Goal: Task Accomplishment & Management: Use online tool/utility

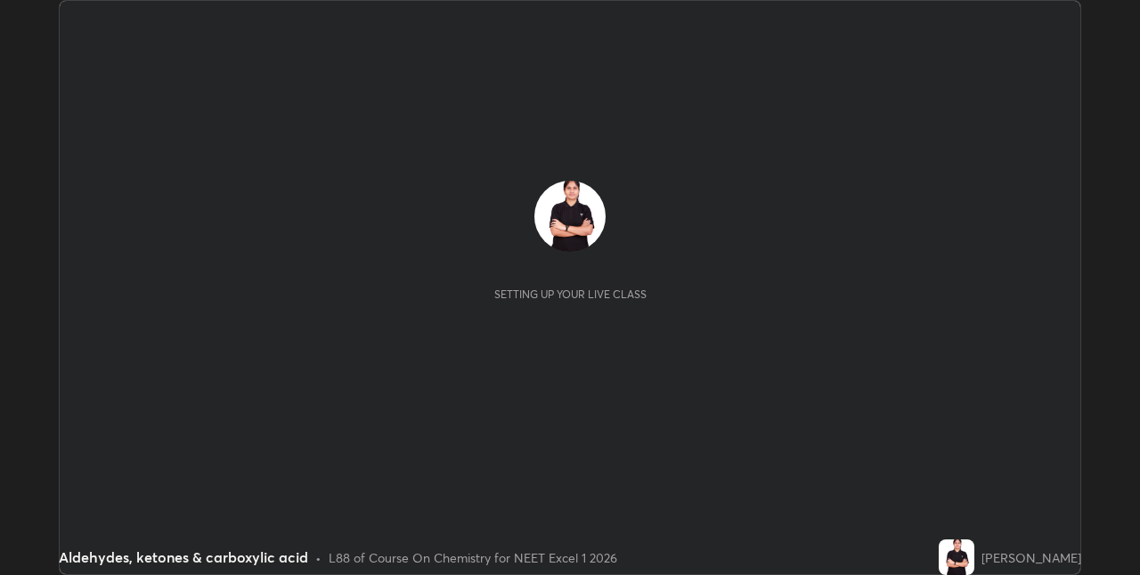
scroll to position [575, 1140]
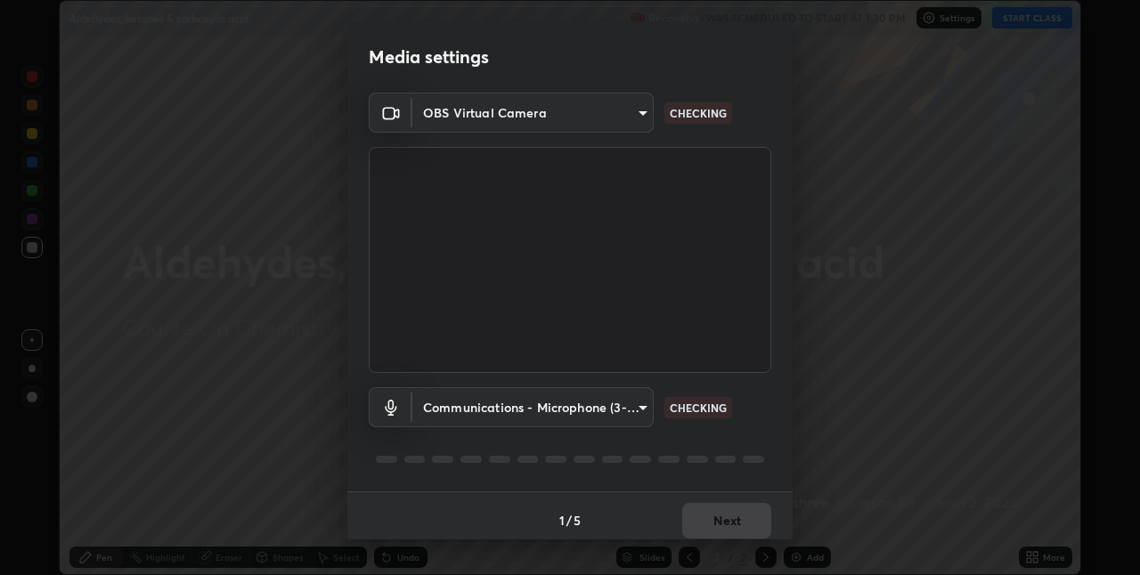
type input "8eb8a9b94d543390f1bf6c46f2de83bcb95ddf8c53c718d69585ea9f7ba8e57b"
click at [481, 420] on body "Erase all Aldehydes, ketones & carboxylic acid Recording WAS SCHEDULED TO START…" at bounding box center [570, 287] width 1140 height 575
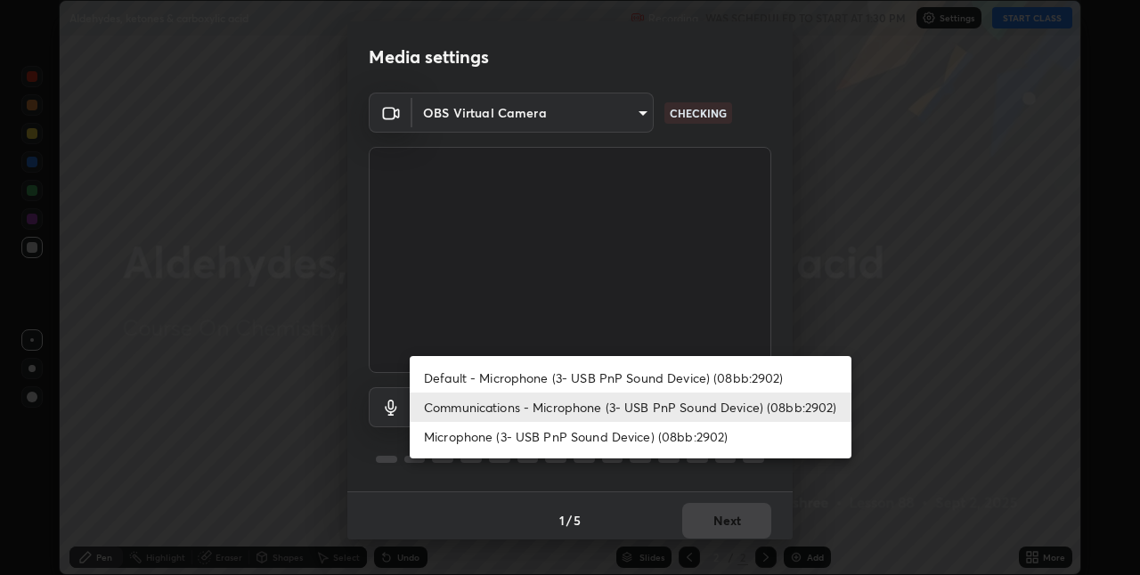
click at [477, 372] on li "Default - Microphone (3- USB PnP Sound Device) (08bb:2902)" at bounding box center [631, 377] width 442 height 29
type input "default"
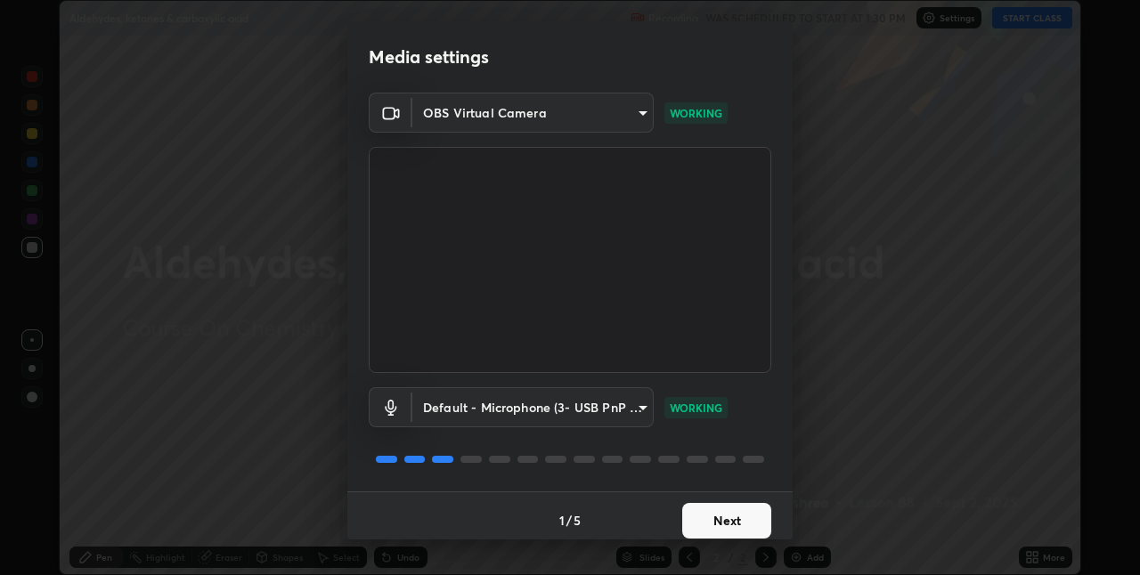
click at [738, 523] on button "Next" at bounding box center [726, 521] width 89 height 36
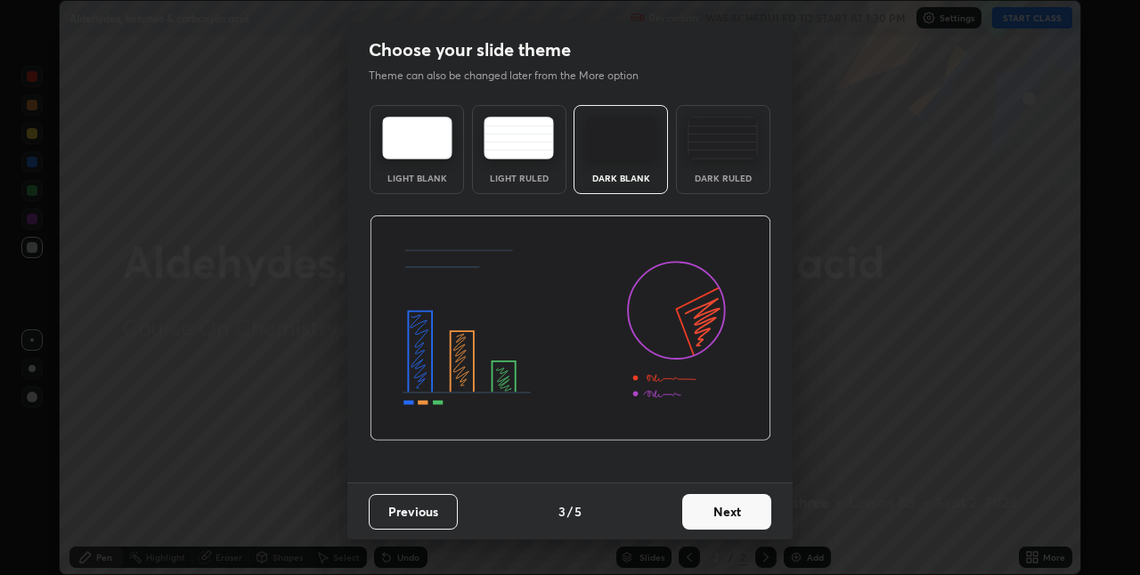
click at [757, 518] on button "Next" at bounding box center [726, 512] width 89 height 36
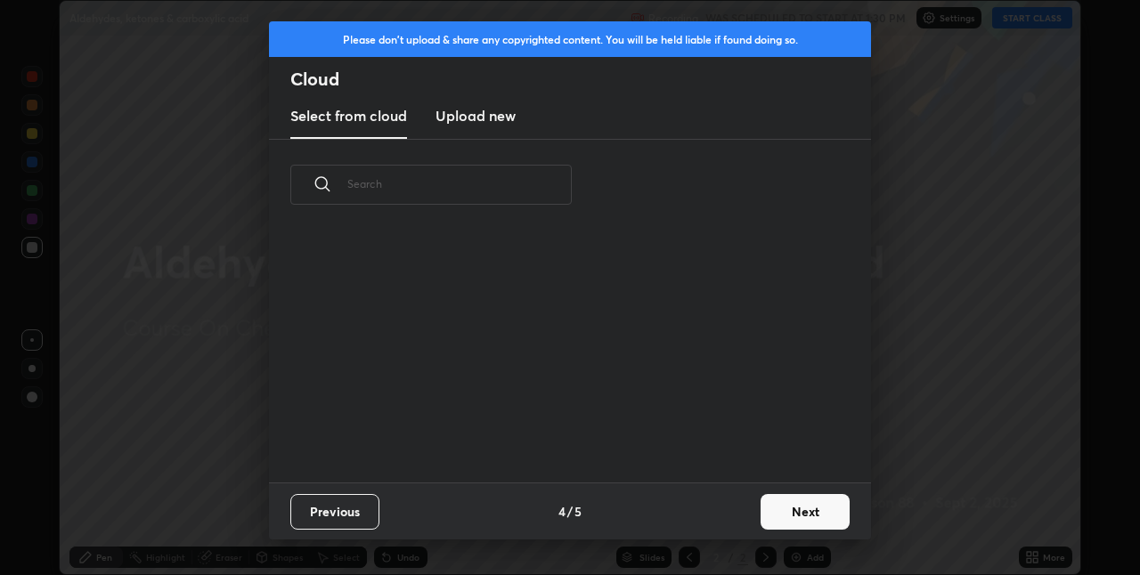
click at [804, 511] on button "Next" at bounding box center [805, 512] width 89 height 36
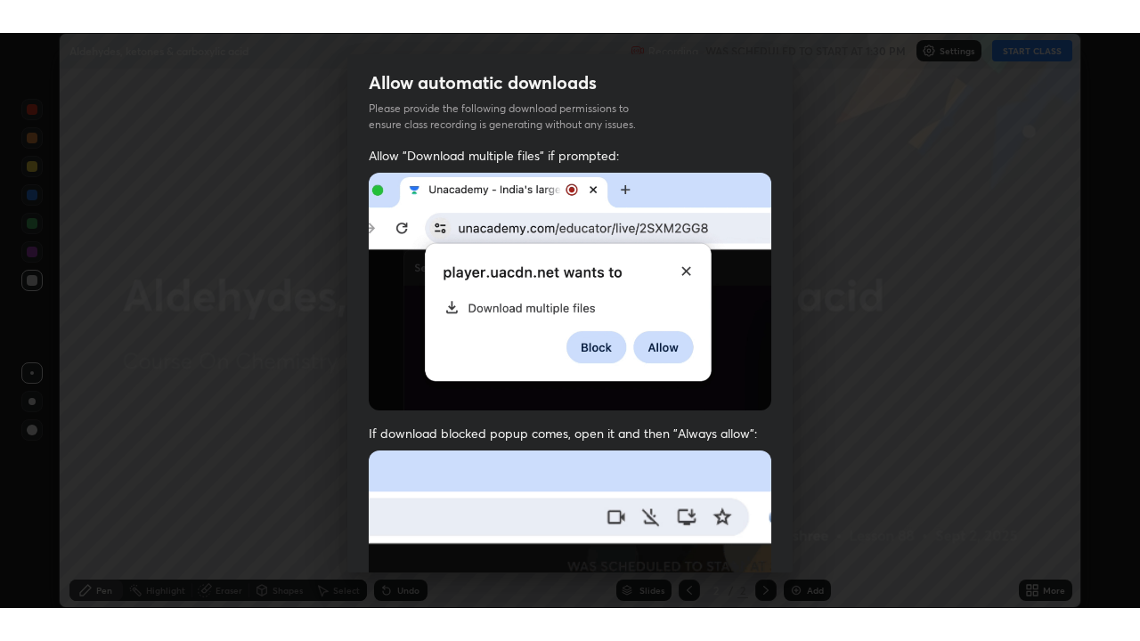
scroll to position [372, 0]
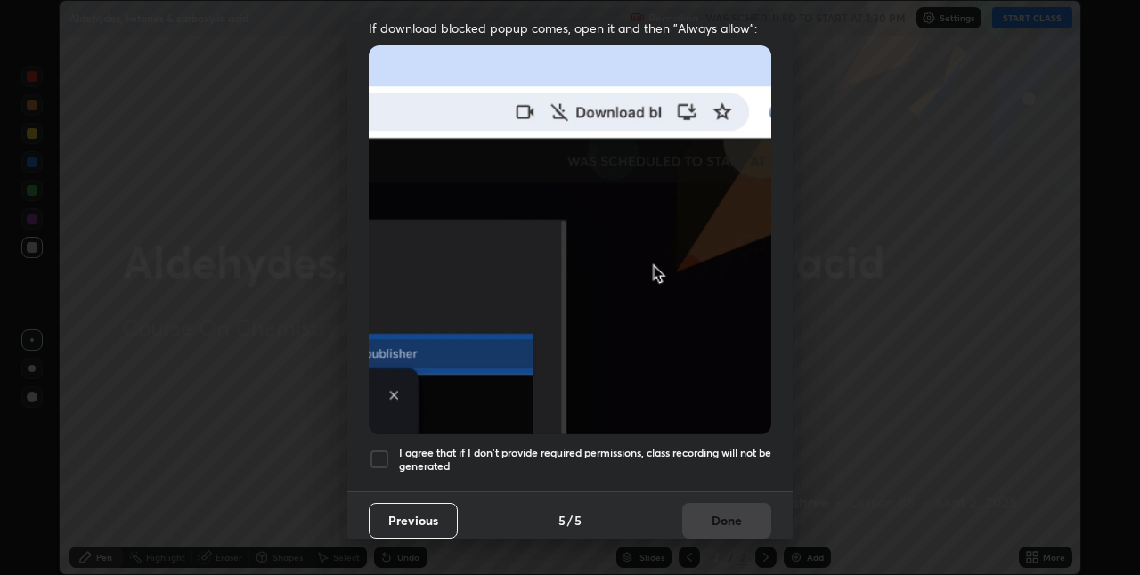
click at [377, 452] on div at bounding box center [379, 459] width 21 height 21
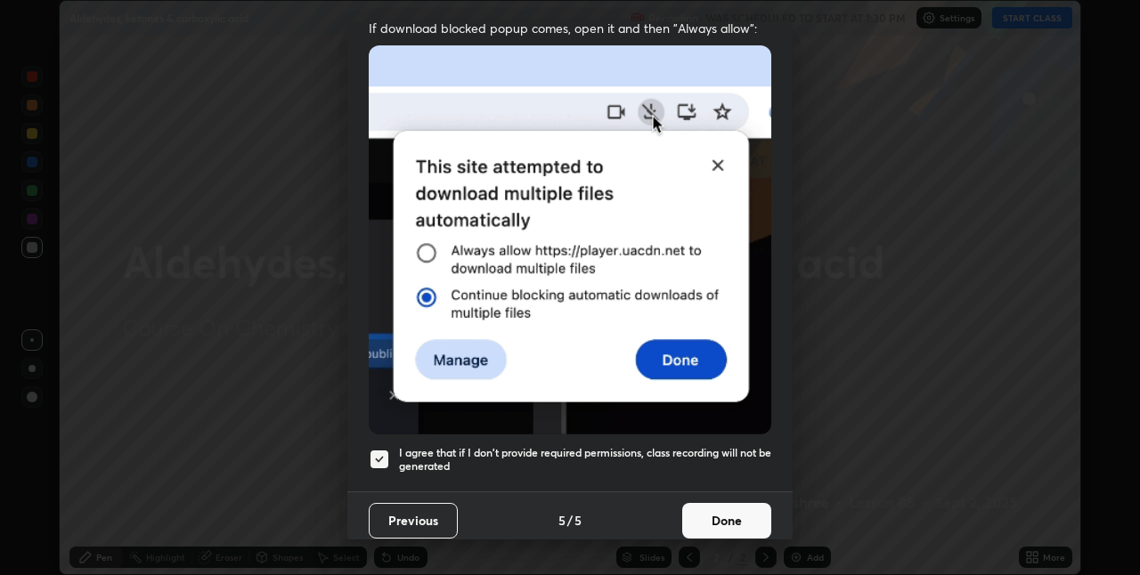
click at [712, 517] on button "Done" at bounding box center [726, 521] width 89 height 36
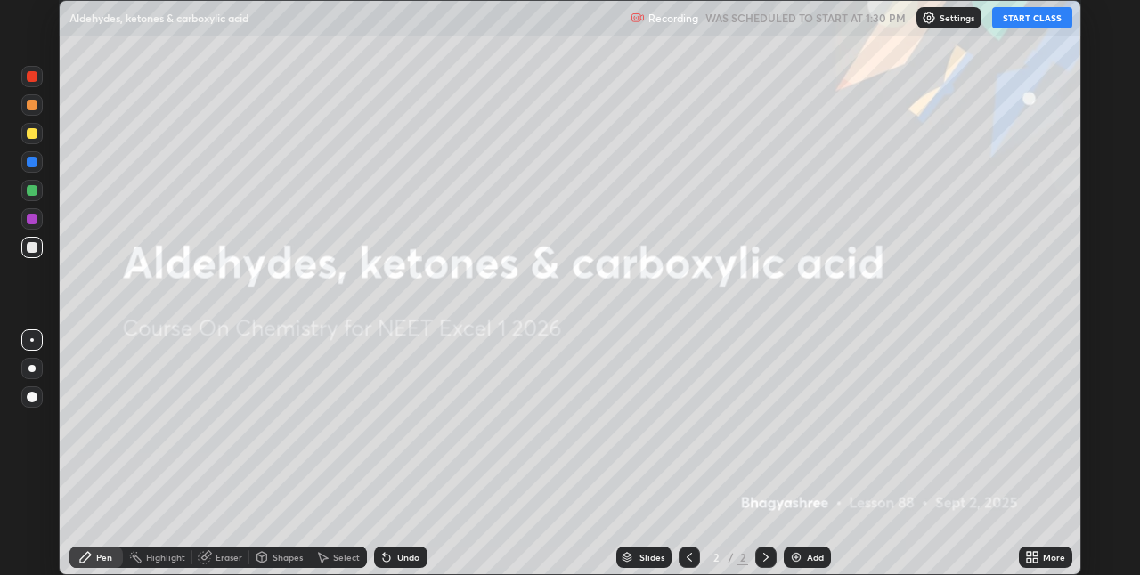
click at [1035, 554] on icon at bounding box center [1035, 554] width 4 height 4
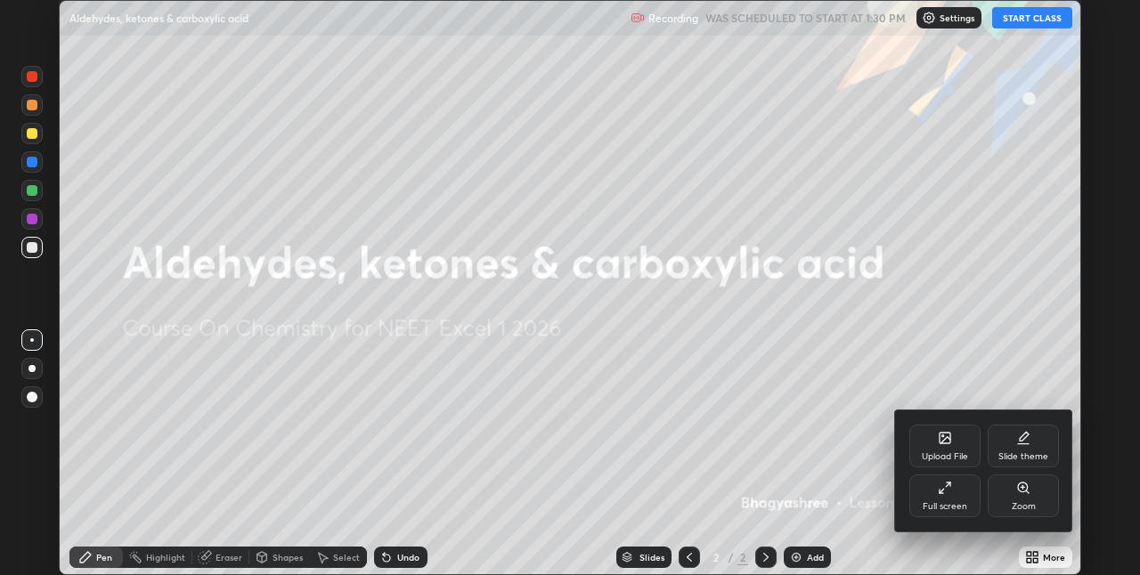
click at [945, 495] on div "Full screen" at bounding box center [944, 496] width 71 height 43
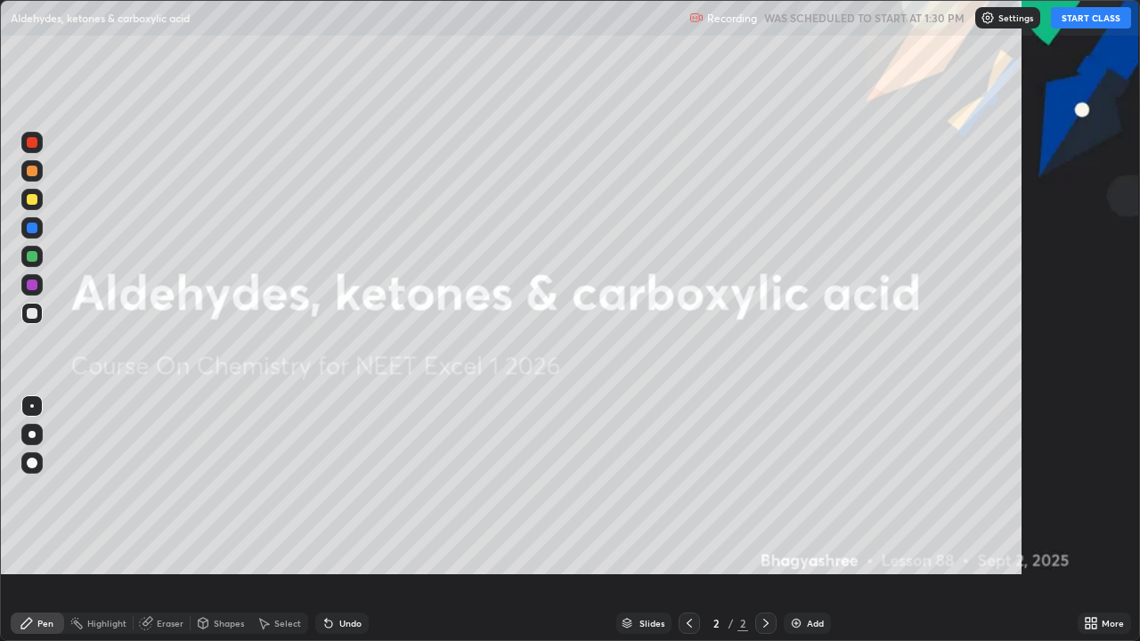
scroll to position [641, 1140]
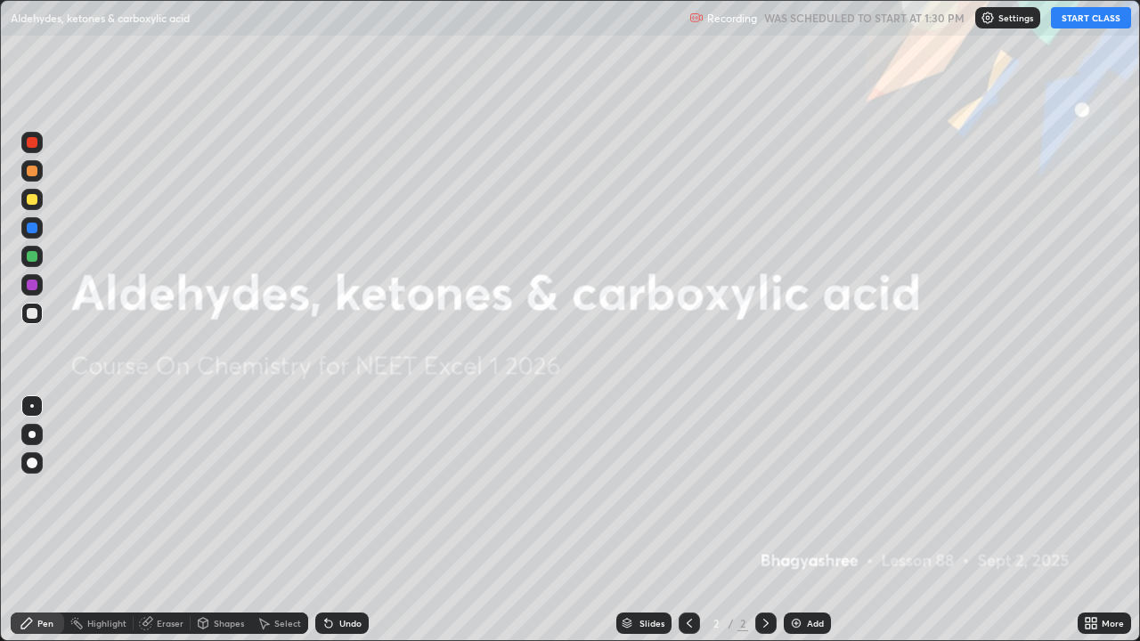
click at [803, 575] on div "Add" at bounding box center [807, 623] width 47 height 21
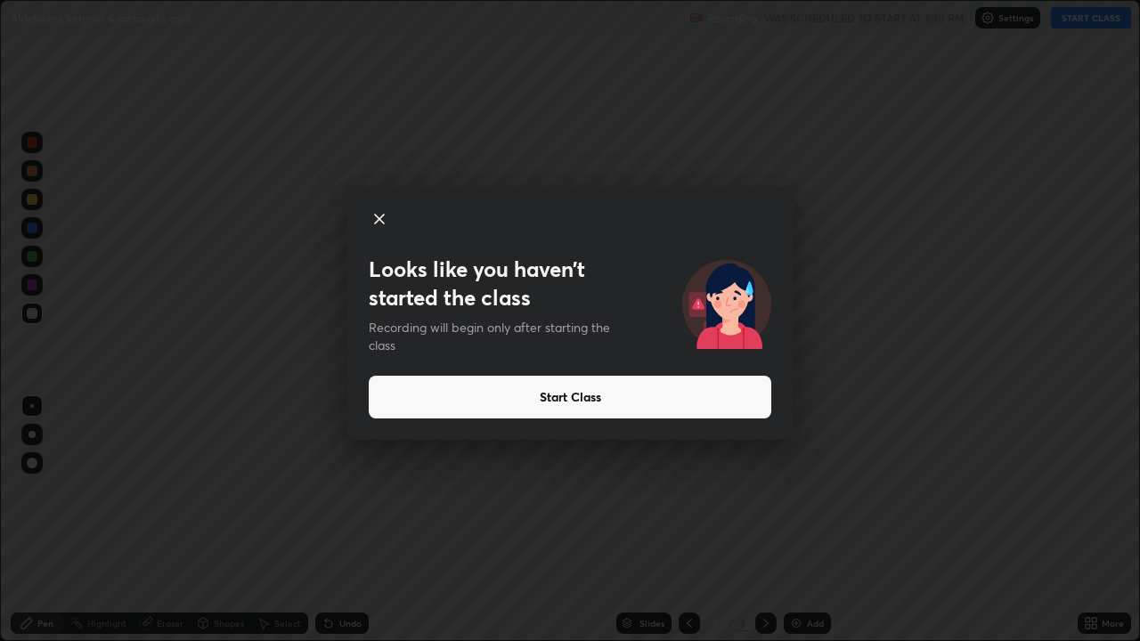
click at [506, 403] on button "Start Class" at bounding box center [570, 397] width 403 height 43
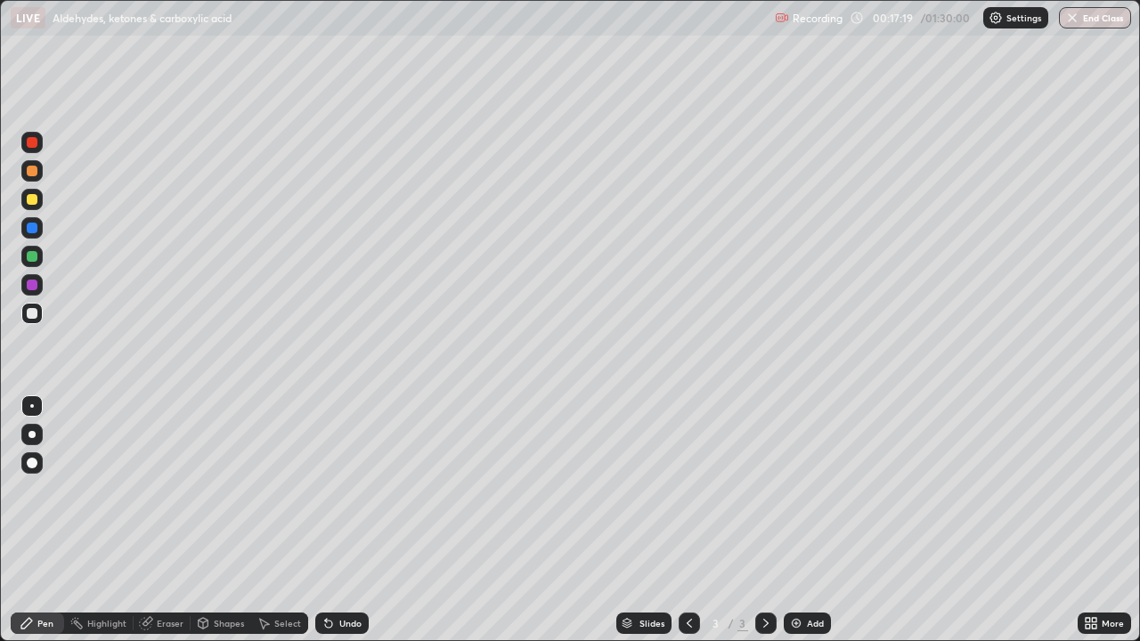
click at [327, 575] on icon at bounding box center [328, 624] width 7 height 7
click at [164, 575] on div "Eraser" at bounding box center [170, 623] width 27 height 9
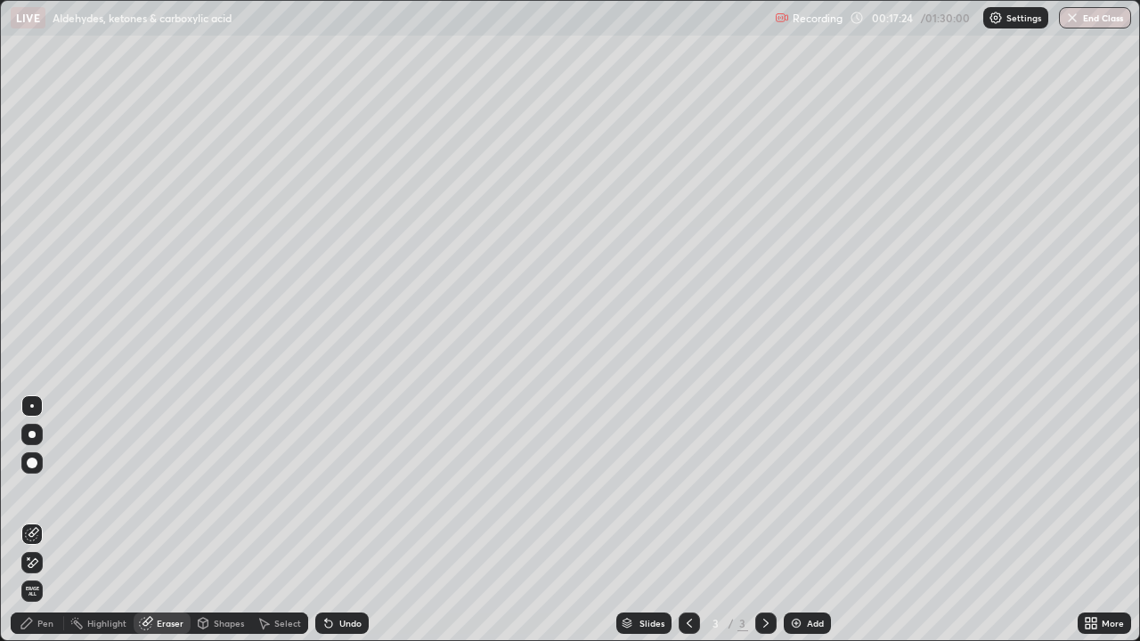
click at [34, 575] on div "Pen" at bounding box center [37, 623] width 53 height 21
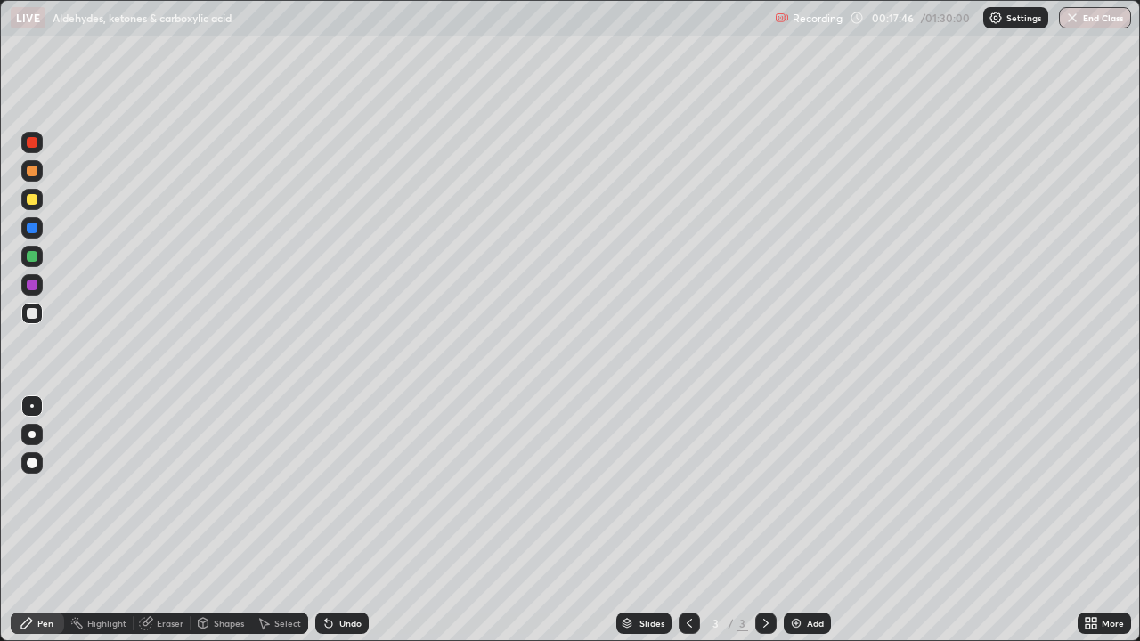
click at [334, 575] on div "Undo" at bounding box center [341, 623] width 53 height 21
click at [32, 229] on div at bounding box center [32, 228] width 11 height 11
click at [29, 314] on div at bounding box center [32, 313] width 11 height 11
click at [29, 229] on div at bounding box center [32, 228] width 11 height 11
click at [32, 283] on div at bounding box center [32, 285] width 11 height 11
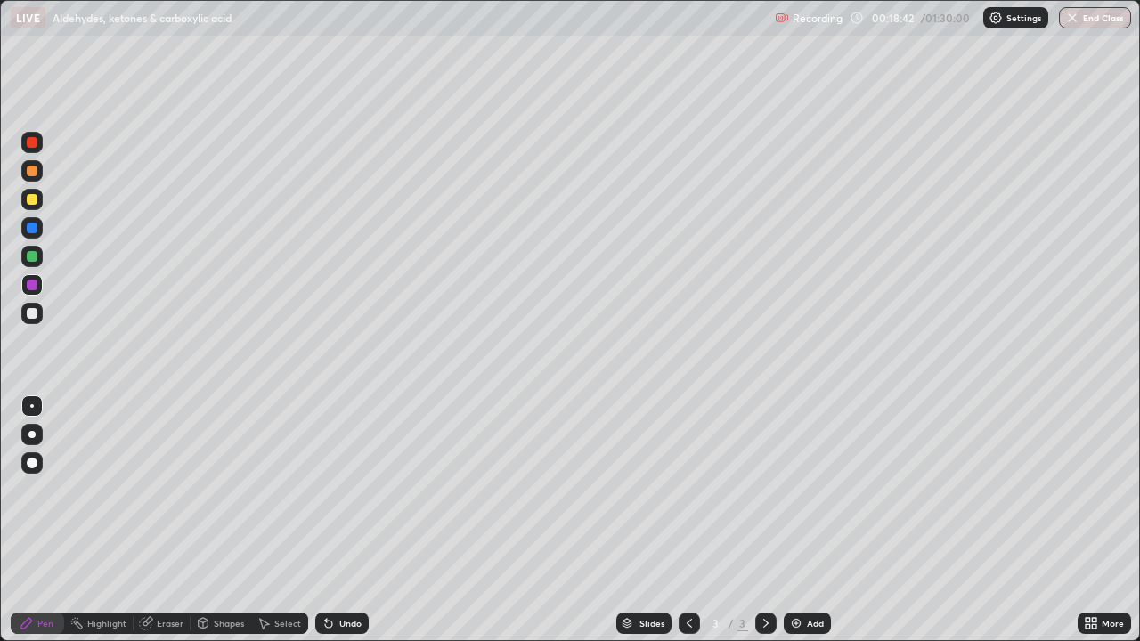
click at [31, 312] on div at bounding box center [32, 313] width 11 height 11
click at [32, 200] on div at bounding box center [32, 199] width 11 height 11
click at [39, 317] on div at bounding box center [31, 313] width 21 height 21
click at [32, 229] on div at bounding box center [32, 228] width 11 height 11
click at [34, 318] on div at bounding box center [32, 313] width 11 height 11
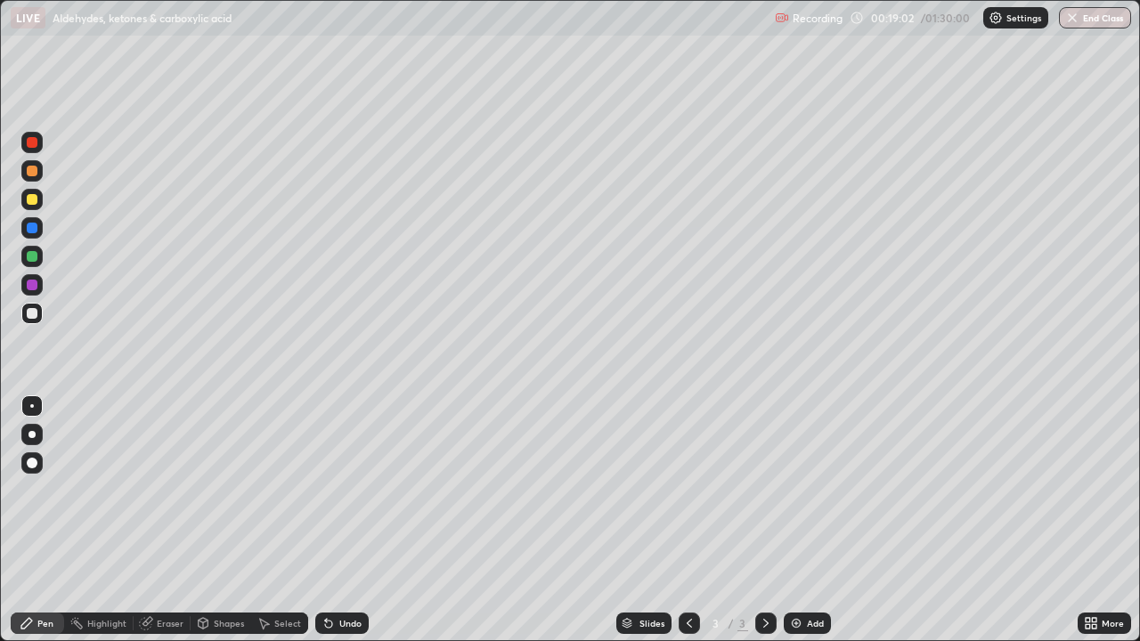
click at [31, 237] on div at bounding box center [31, 227] width 21 height 21
click at [32, 314] on div at bounding box center [32, 313] width 11 height 11
click at [30, 293] on div at bounding box center [31, 284] width 21 height 21
click at [30, 312] on div at bounding box center [32, 313] width 11 height 11
click at [31, 203] on div at bounding box center [32, 199] width 11 height 11
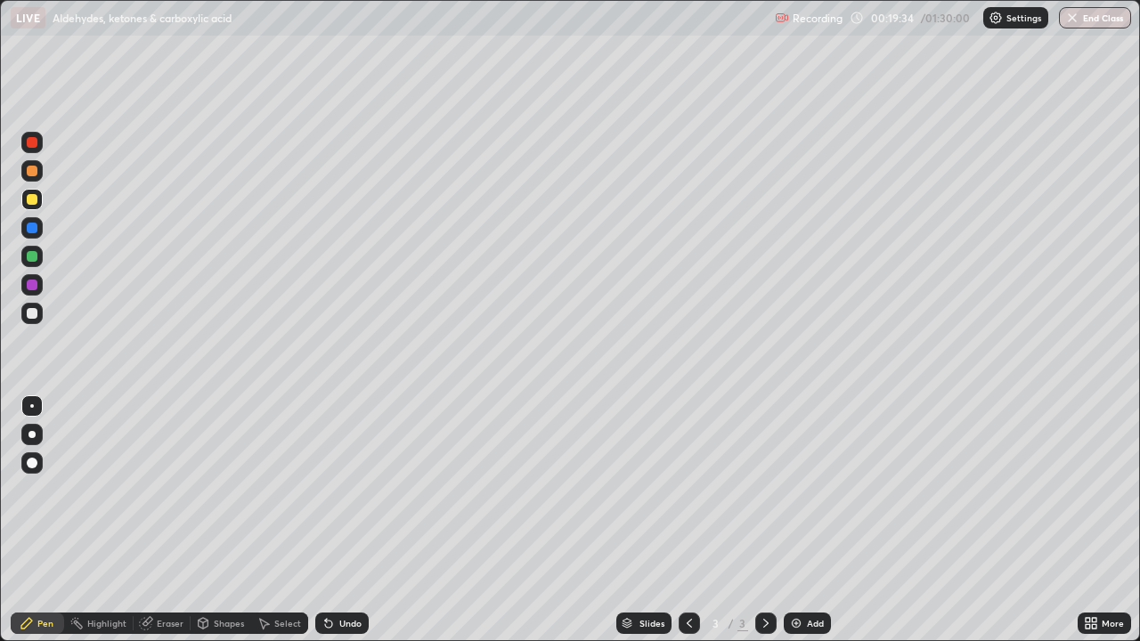
click at [29, 310] on div at bounding box center [32, 313] width 11 height 11
click at [31, 223] on div at bounding box center [32, 228] width 11 height 11
click at [32, 313] on div at bounding box center [32, 313] width 11 height 11
click at [37, 287] on div at bounding box center [32, 285] width 11 height 11
click at [38, 314] on div at bounding box center [31, 313] width 21 height 21
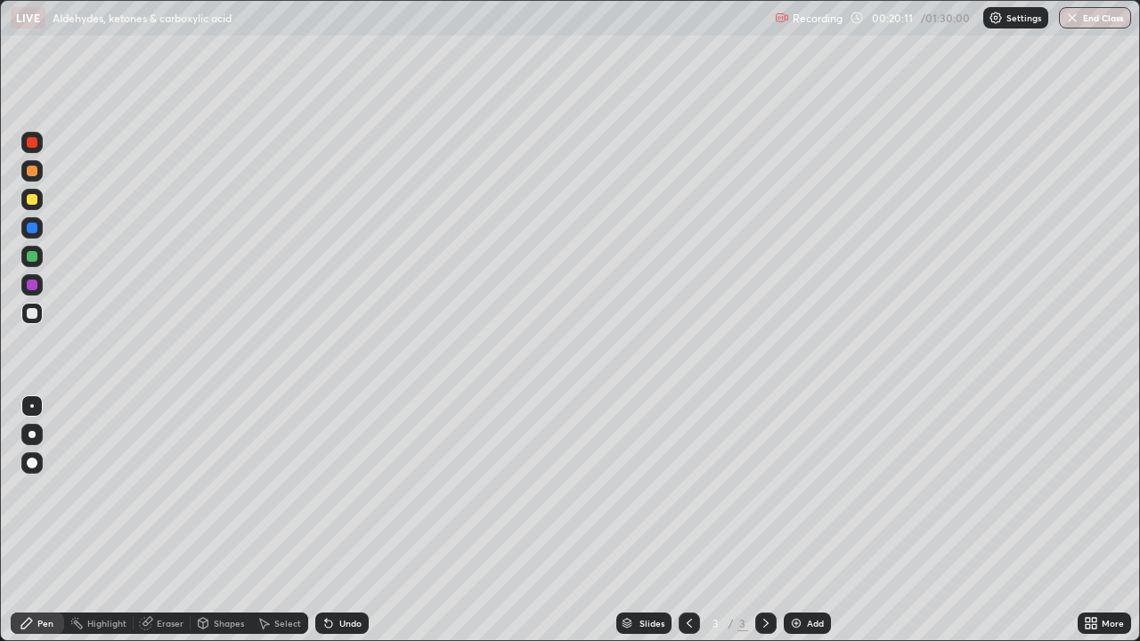
click at [34, 194] on div at bounding box center [32, 199] width 11 height 11
click at [158, 575] on div "Eraser" at bounding box center [162, 623] width 57 height 21
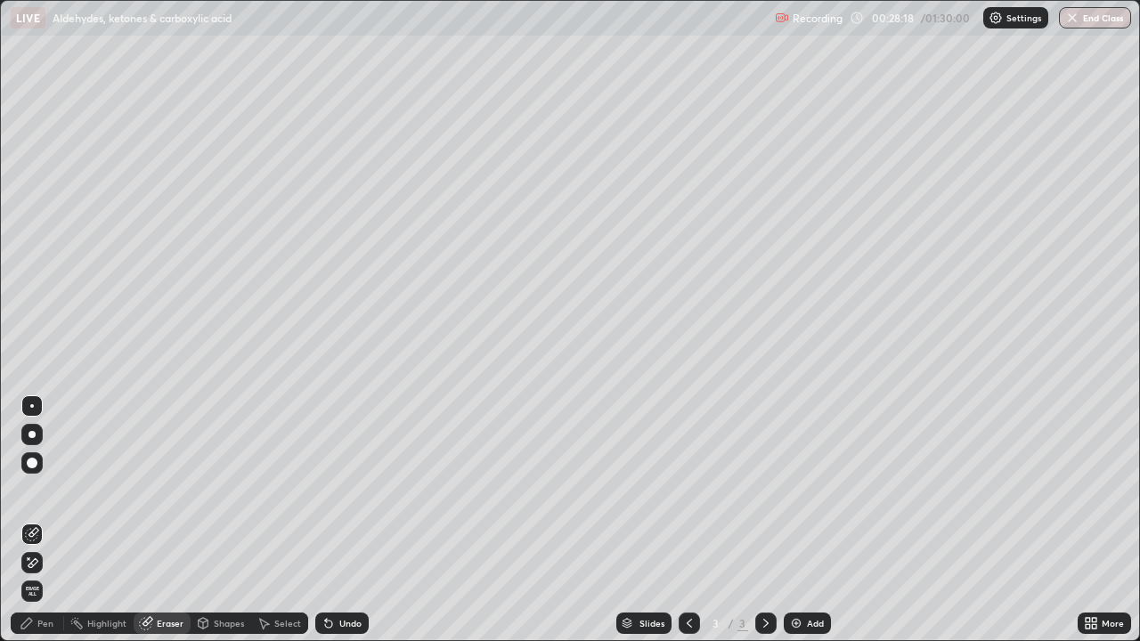
click at [807, 575] on div "Add" at bounding box center [815, 623] width 17 height 9
click at [48, 575] on div "Pen" at bounding box center [37, 623] width 53 height 21
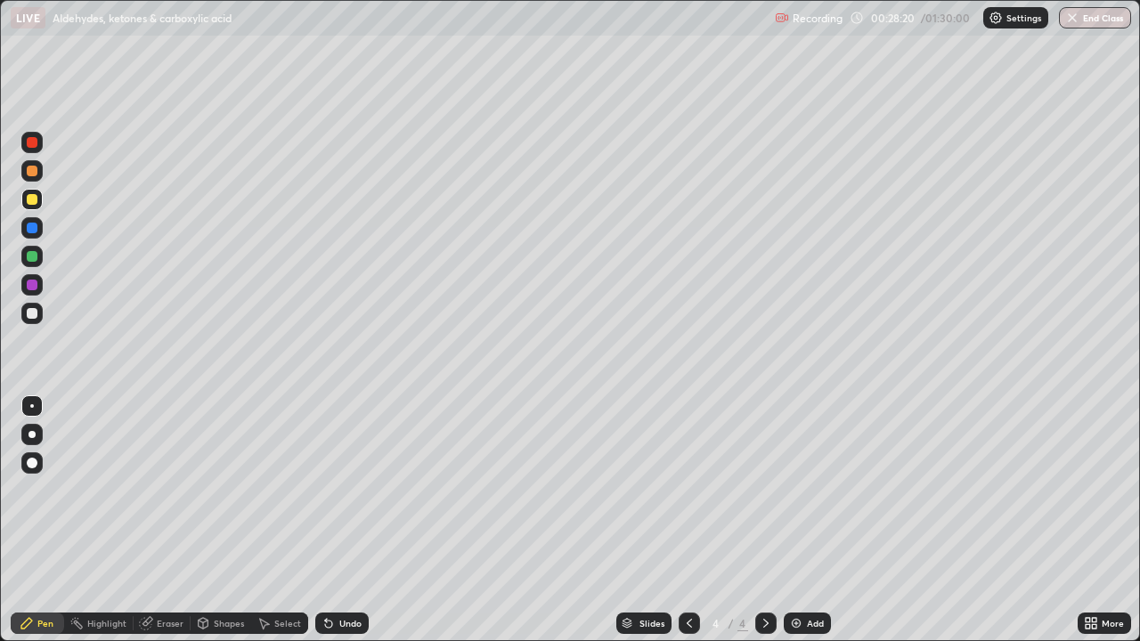
click at [35, 320] on div at bounding box center [31, 313] width 21 height 21
click at [35, 143] on div at bounding box center [32, 142] width 11 height 11
click at [34, 314] on div at bounding box center [32, 313] width 11 height 11
click at [36, 172] on div at bounding box center [32, 171] width 11 height 11
click at [37, 226] on div at bounding box center [32, 228] width 11 height 11
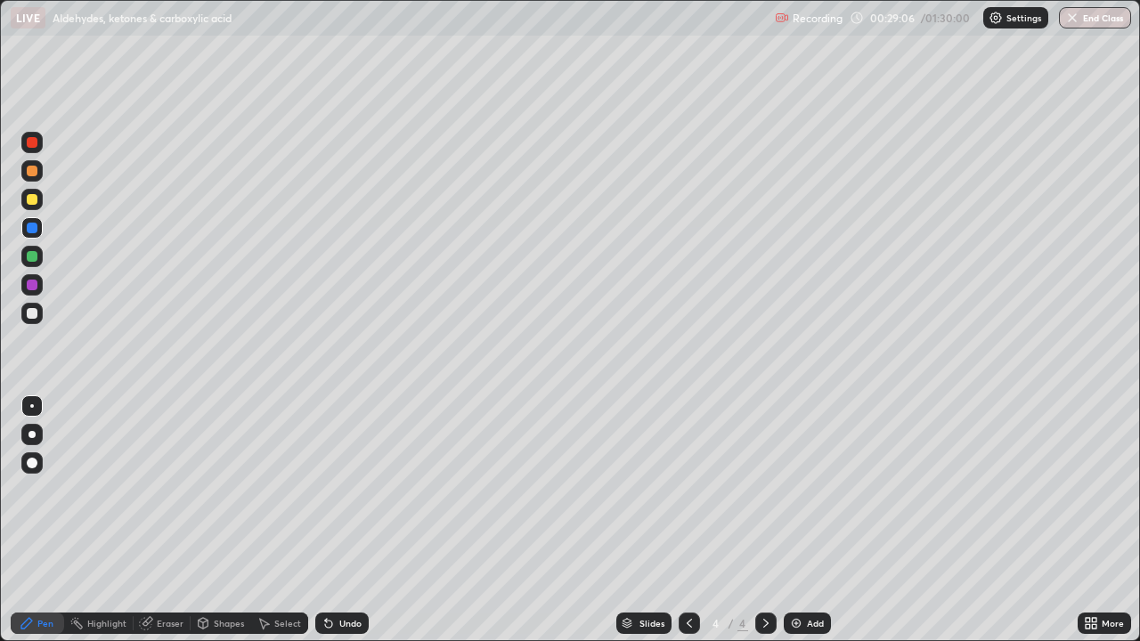
click at [39, 315] on div at bounding box center [31, 313] width 21 height 21
click at [34, 257] on div at bounding box center [32, 256] width 11 height 11
click at [32, 314] on div at bounding box center [32, 313] width 11 height 11
click at [31, 289] on div at bounding box center [32, 285] width 11 height 11
click at [29, 314] on div at bounding box center [32, 313] width 11 height 11
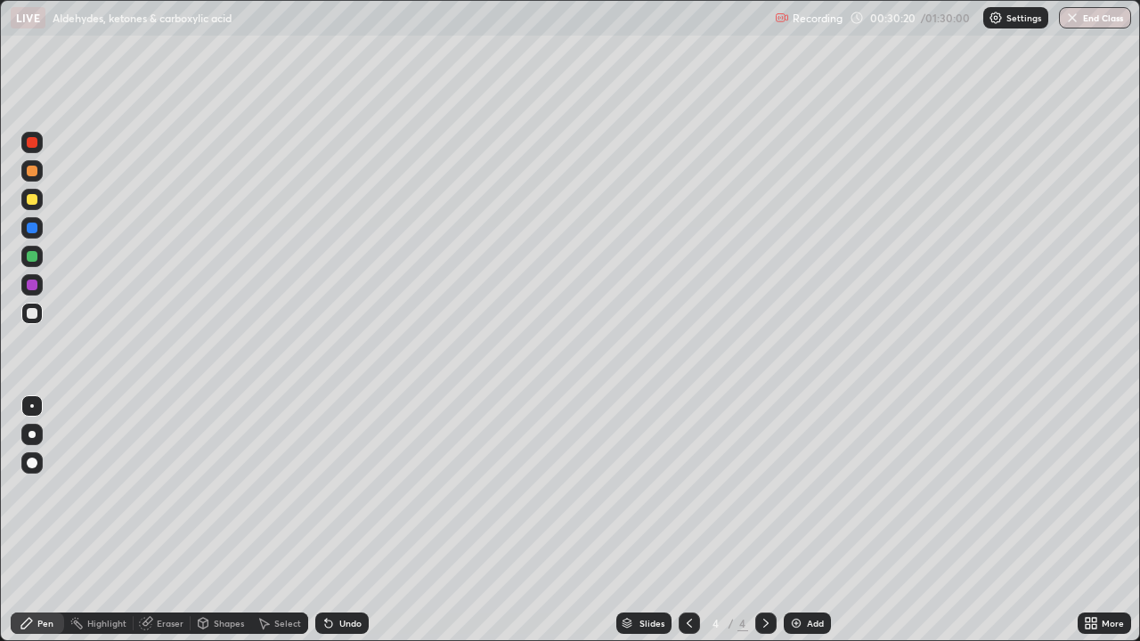
click at [32, 202] on div at bounding box center [32, 199] width 11 height 11
click at [32, 317] on div at bounding box center [32, 313] width 11 height 11
click at [32, 283] on div at bounding box center [32, 285] width 11 height 11
click at [39, 318] on div at bounding box center [31, 313] width 21 height 21
click at [31, 284] on div at bounding box center [32, 285] width 11 height 11
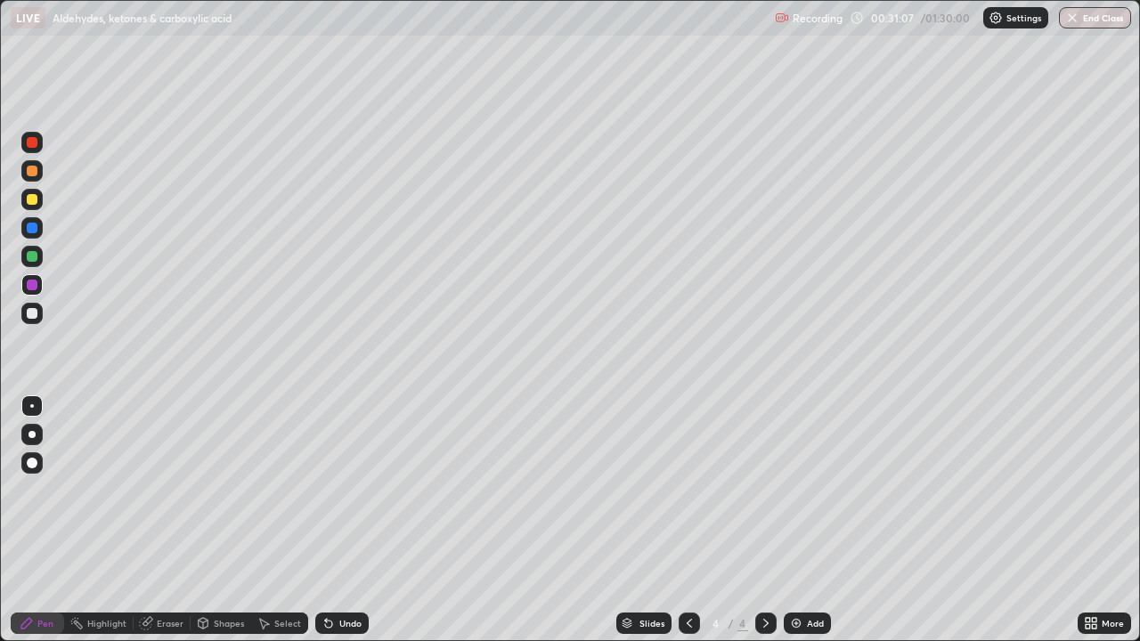
click at [35, 311] on div at bounding box center [32, 313] width 11 height 11
click at [33, 191] on div at bounding box center [31, 199] width 21 height 21
click at [61, 575] on div "Pen" at bounding box center [37, 623] width 53 height 21
click at [37, 318] on div at bounding box center [31, 313] width 21 height 21
click at [40, 287] on div at bounding box center [31, 284] width 21 height 21
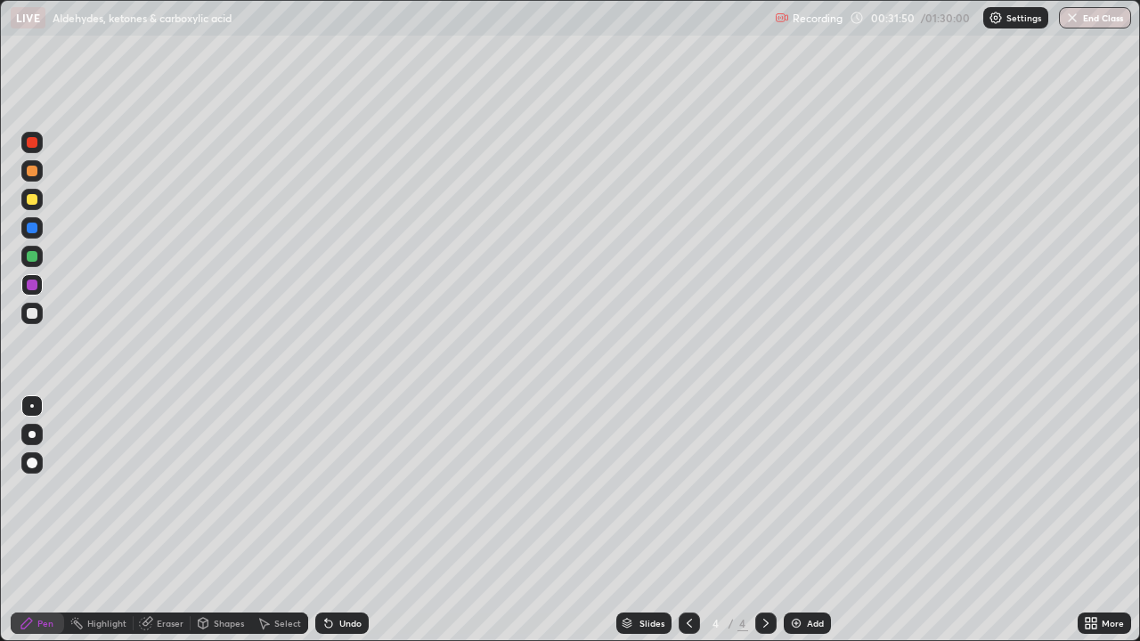
click at [29, 309] on div at bounding box center [32, 313] width 11 height 11
click at [33, 200] on div at bounding box center [32, 199] width 11 height 11
click at [794, 575] on div "Add" at bounding box center [807, 623] width 47 height 21
click at [35, 322] on div at bounding box center [31, 313] width 21 height 21
click at [35, 230] on div at bounding box center [32, 228] width 11 height 11
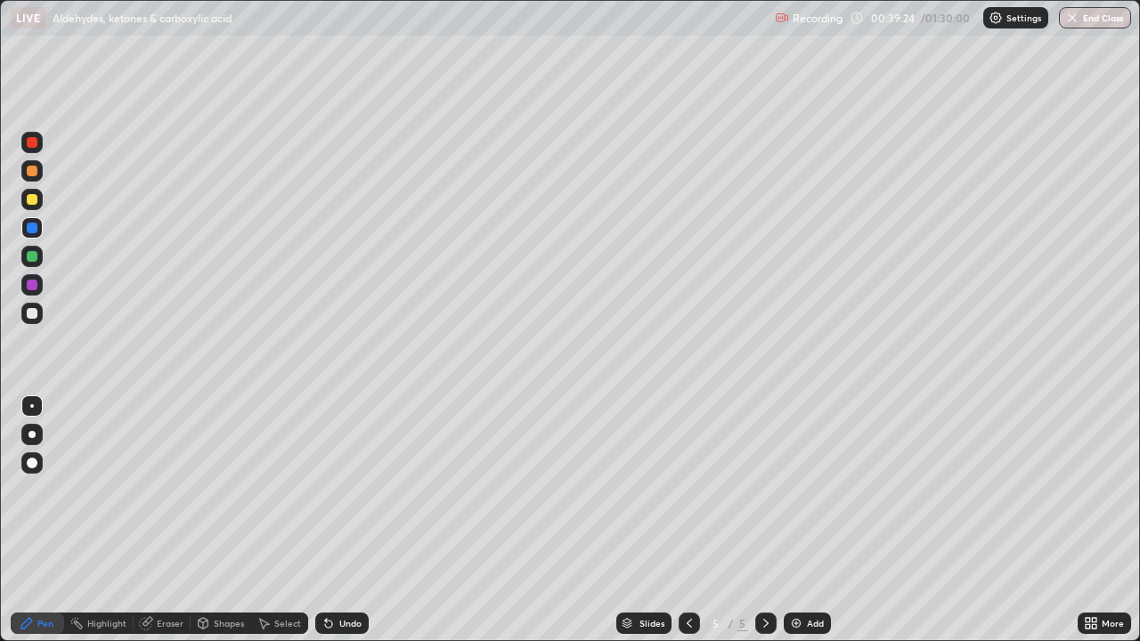
click at [38, 314] on div at bounding box center [31, 313] width 21 height 21
click at [325, 575] on icon at bounding box center [326, 620] width 2 height 2
click at [340, 575] on div "Undo" at bounding box center [350, 623] width 22 height 9
click at [346, 575] on div "Undo" at bounding box center [350, 623] width 22 height 9
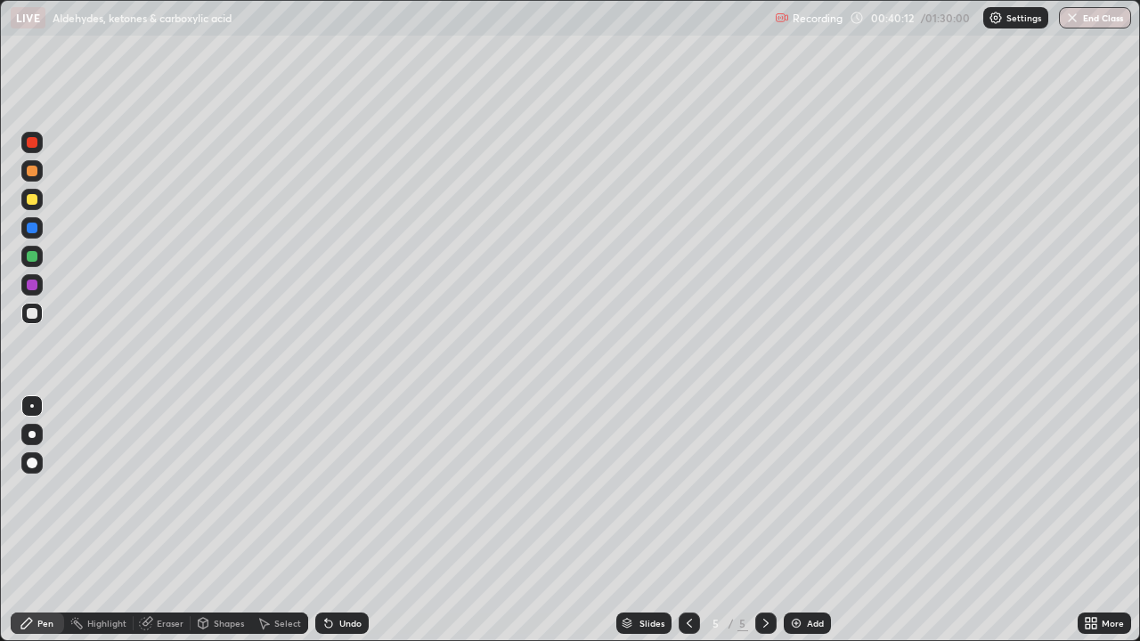
click at [39, 284] on div at bounding box center [31, 284] width 21 height 21
click at [326, 575] on icon at bounding box center [328, 624] width 7 height 7
click at [31, 309] on div at bounding box center [32, 313] width 11 height 11
click at [33, 228] on div at bounding box center [32, 228] width 11 height 11
click at [29, 315] on div at bounding box center [32, 313] width 11 height 11
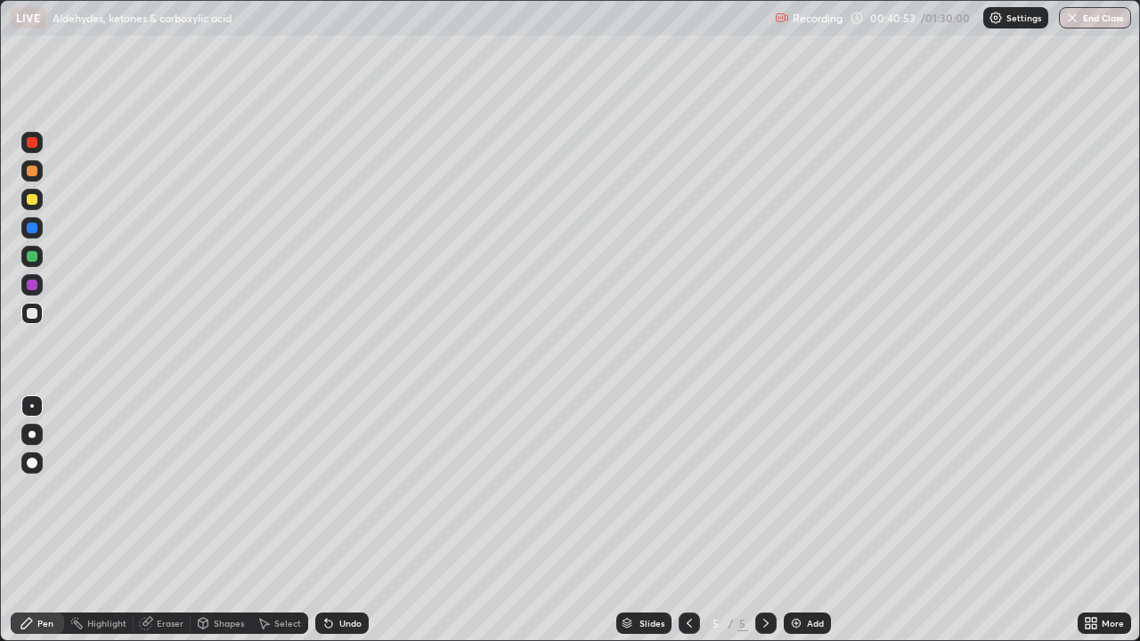
click at [39, 227] on div at bounding box center [31, 227] width 21 height 21
click at [35, 309] on div at bounding box center [32, 313] width 11 height 11
click at [41, 201] on div at bounding box center [31, 199] width 21 height 21
click at [29, 317] on div at bounding box center [32, 313] width 11 height 11
click at [33, 228] on div at bounding box center [32, 228] width 11 height 11
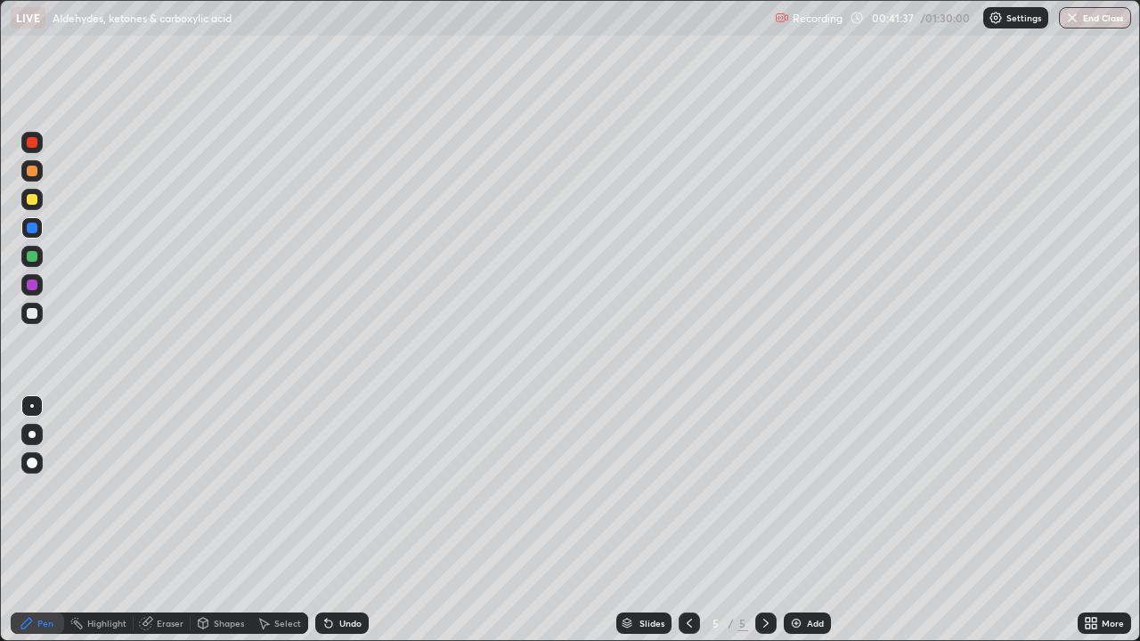
click at [40, 310] on div at bounding box center [31, 313] width 21 height 21
click at [36, 195] on div at bounding box center [32, 199] width 11 height 11
click at [803, 575] on div "Add" at bounding box center [807, 623] width 47 height 21
click at [33, 228] on div at bounding box center [32, 228] width 11 height 11
click at [688, 575] on icon at bounding box center [689, 623] width 14 height 14
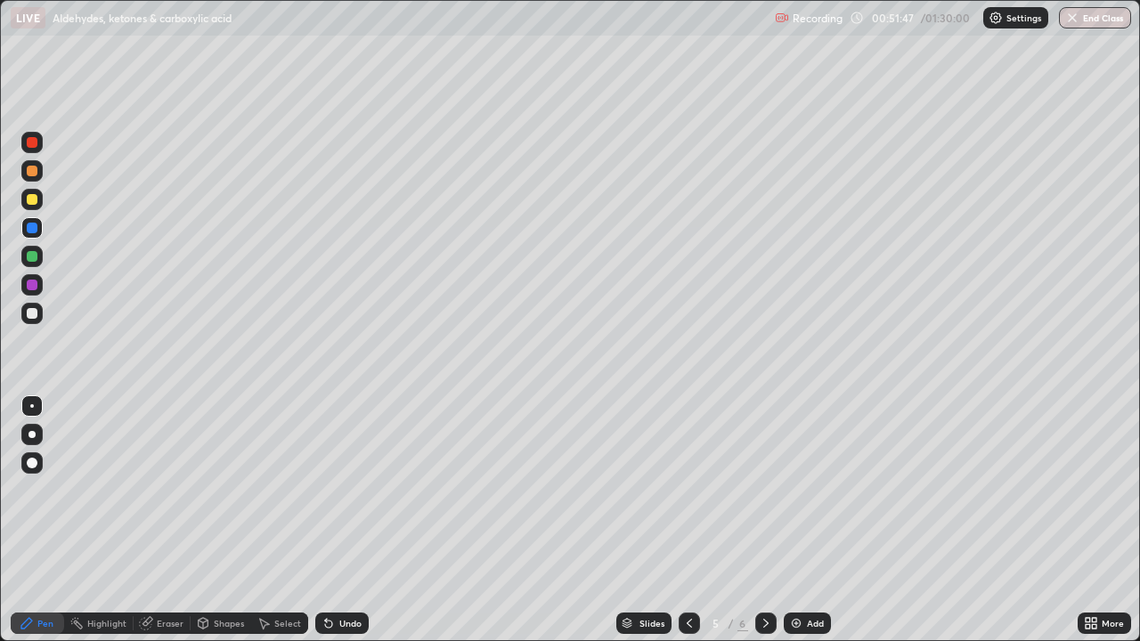
click at [764, 575] on icon at bounding box center [766, 623] width 14 height 14
click at [38, 315] on div at bounding box center [31, 313] width 21 height 21
click at [335, 575] on div "Undo" at bounding box center [341, 623] width 53 height 21
click at [336, 575] on div "Undo" at bounding box center [341, 623] width 53 height 21
click at [334, 575] on div "Undo" at bounding box center [341, 623] width 53 height 21
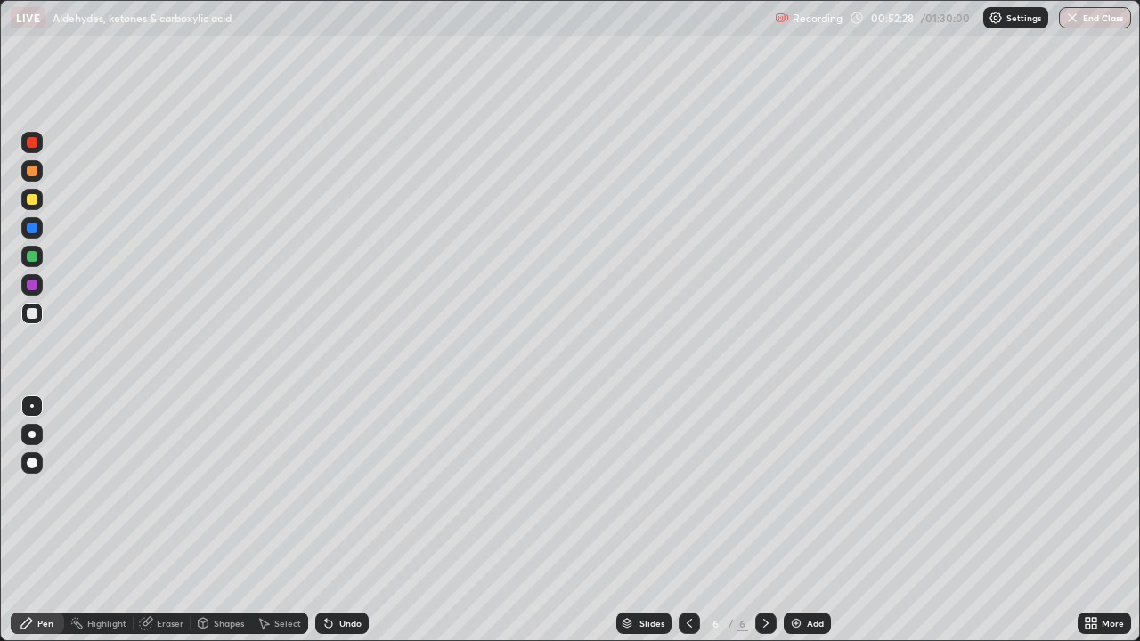
click at [33, 200] on div at bounding box center [32, 199] width 11 height 11
click at [35, 312] on div at bounding box center [32, 313] width 11 height 11
click at [35, 194] on div at bounding box center [32, 199] width 11 height 11
click at [39, 313] on div at bounding box center [31, 313] width 21 height 21
click at [32, 201] on div at bounding box center [32, 199] width 11 height 11
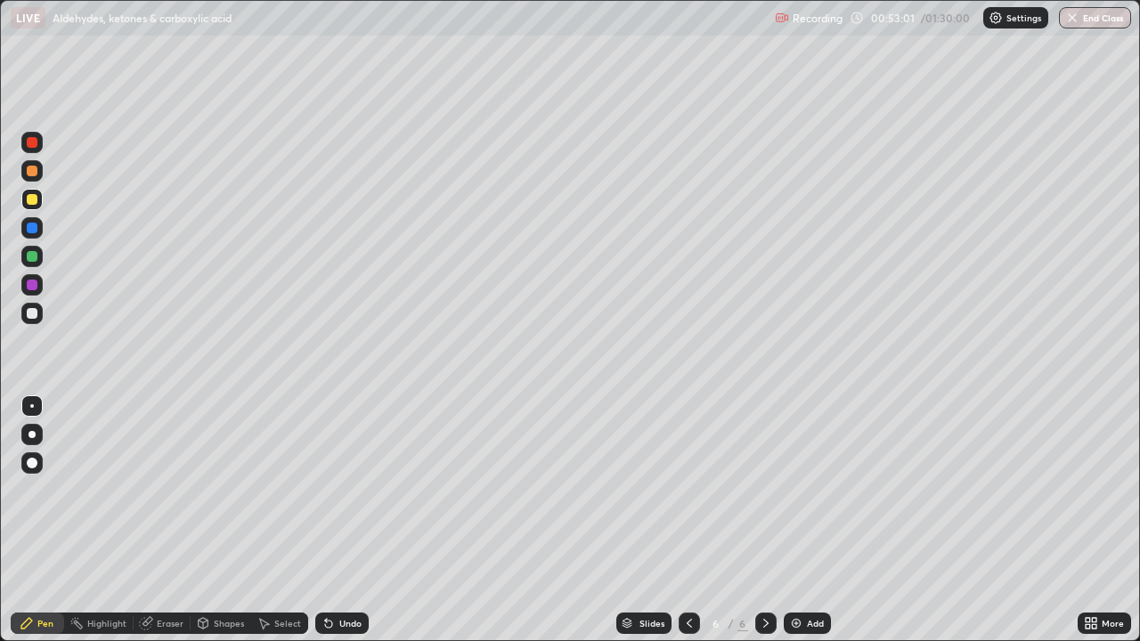
click at [33, 314] on div at bounding box center [32, 313] width 11 height 11
click at [327, 575] on icon at bounding box center [328, 624] width 7 height 7
click at [333, 575] on icon at bounding box center [329, 623] width 14 height 14
click at [334, 575] on div "Undo" at bounding box center [341, 623] width 53 height 21
click at [339, 575] on div "Undo" at bounding box center [350, 623] width 22 height 9
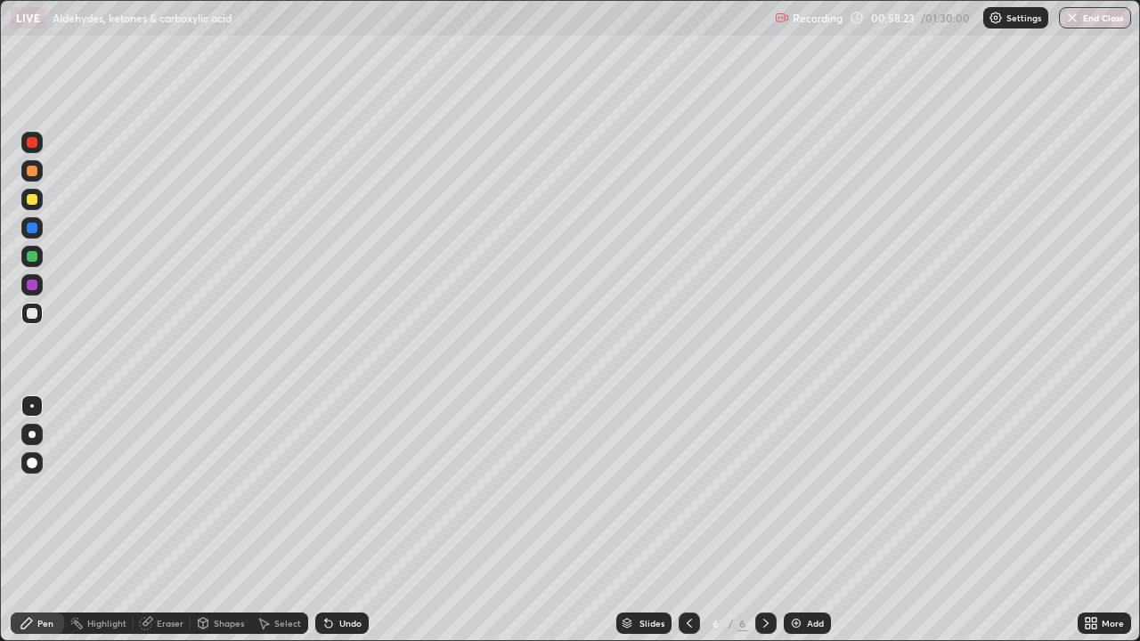
click at [802, 575] on div "Add" at bounding box center [807, 623] width 47 height 21
click at [688, 575] on icon at bounding box center [689, 623] width 14 height 14
click at [763, 575] on icon at bounding box center [766, 623] width 14 height 14
click at [32, 286] on div at bounding box center [32, 285] width 11 height 11
click at [28, 315] on div at bounding box center [32, 313] width 11 height 11
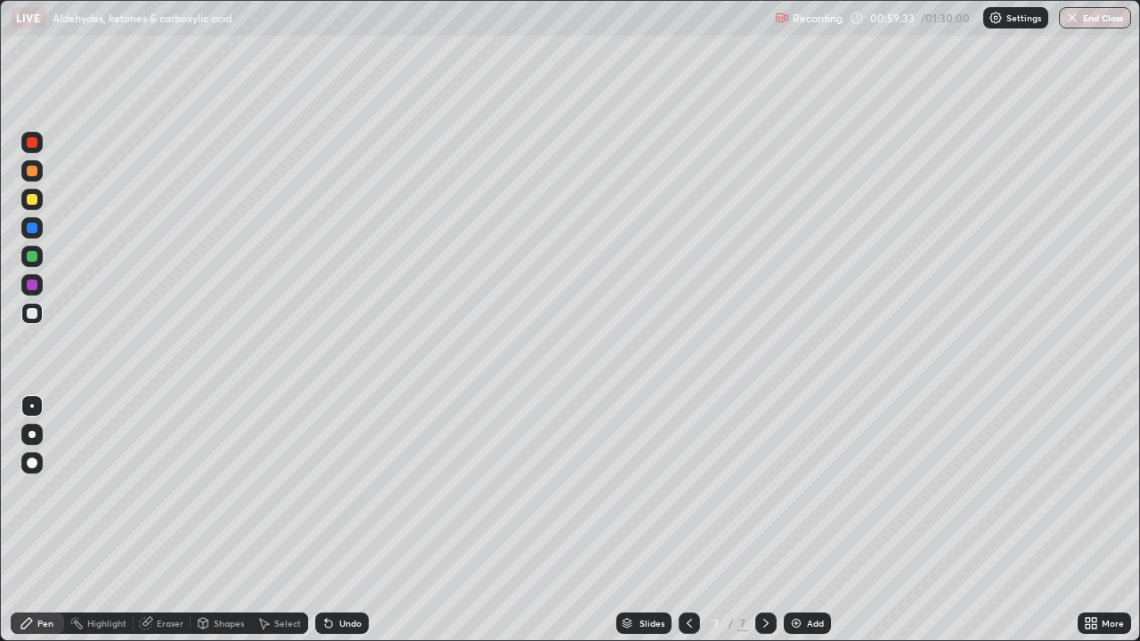
click at [33, 202] on div at bounding box center [32, 199] width 11 height 11
click at [35, 322] on div at bounding box center [31, 313] width 21 height 21
click at [33, 289] on div at bounding box center [32, 285] width 11 height 11
click at [37, 323] on div at bounding box center [31, 313] width 21 height 21
click at [342, 575] on div "Undo" at bounding box center [341, 623] width 53 height 21
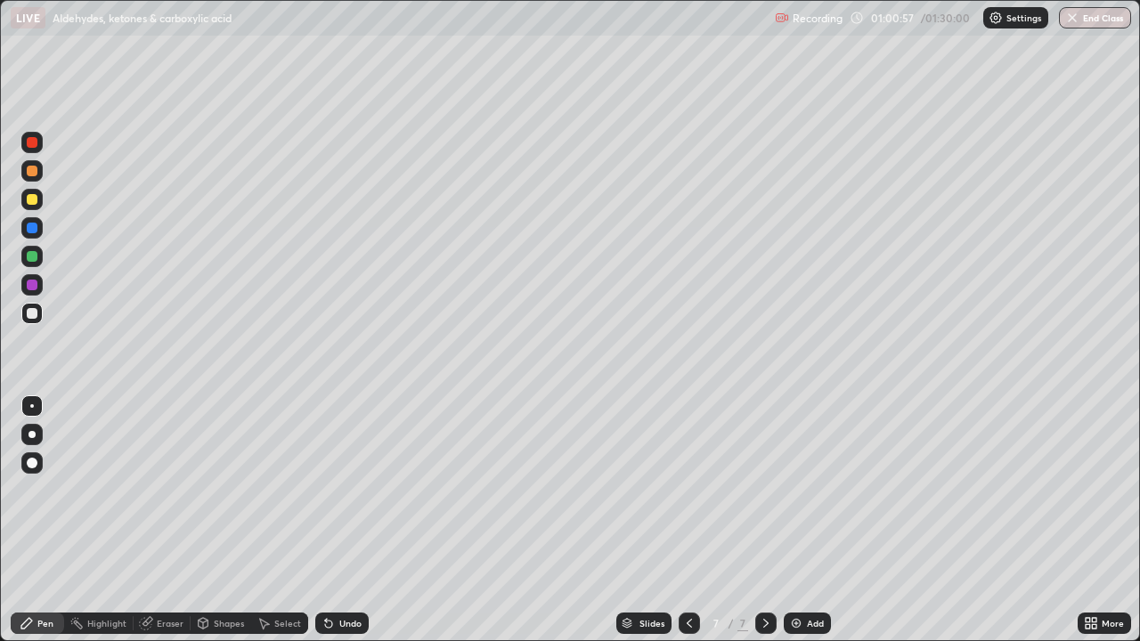
click at [32, 227] on div at bounding box center [32, 228] width 11 height 11
click at [34, 203] on div at bounding box center [32, 199] width 11 height 11
click at [42, 145] on div at bounding box center [31, 142] width 21 height 21
click at [805, 575] on div "Add" at bounding box center [807, 623] width 47 height 21
click at [33, 314] on div at bounding box center [32, 313] width 11 height 11
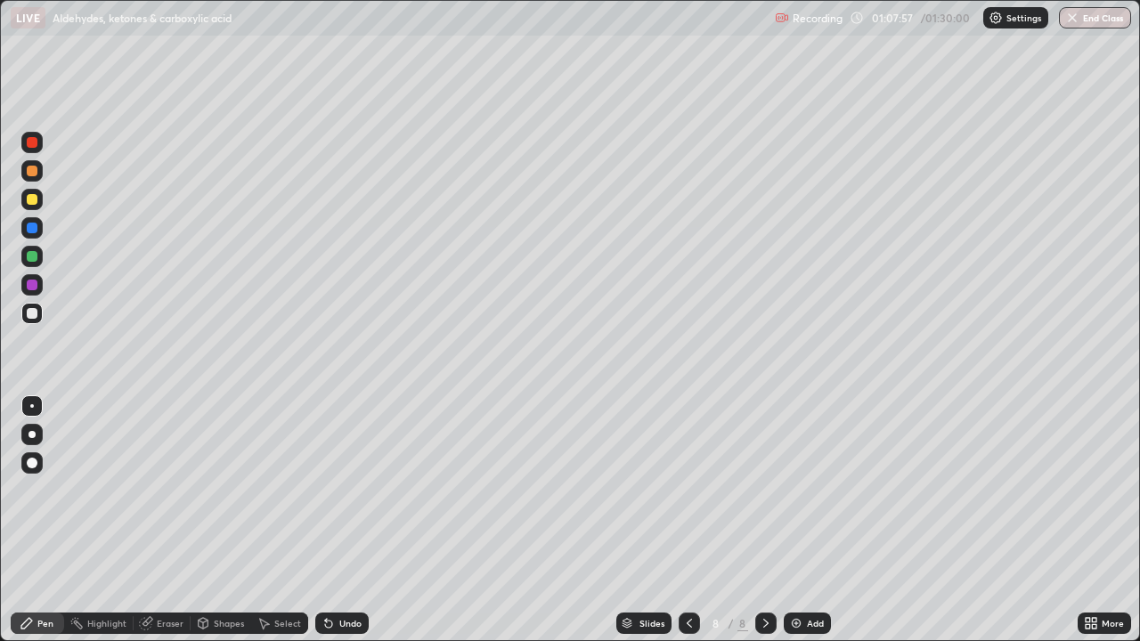
click at [333, 575] on div "Undo" at bounding box center [341, 623] width 53 height 21
click at [326, 575] on div "Undo" at bounding box center [341, 623] width 53 height 21
click at [339, 575] on div "Undo" at bounding box center [350, 623] width 22 height 9
click at [32, 203] on div at bounding box center [32, 199] width 11 height 11
click at [30, 314] on div at bounding box center [32, 313] width 11 height 11
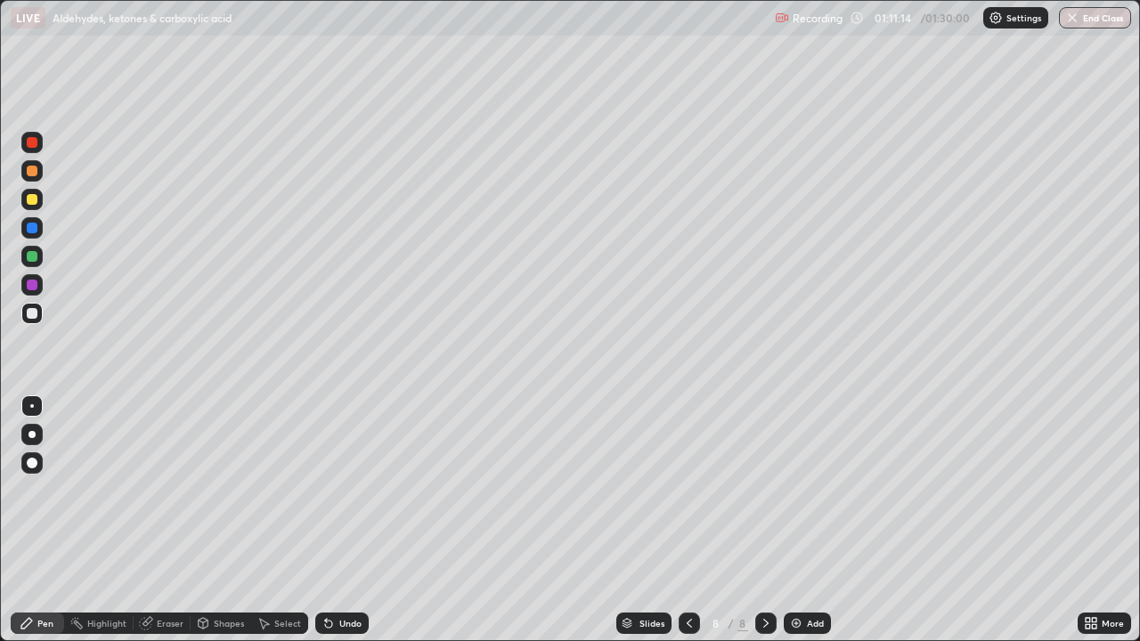
click at [30, 288] on div at bounding box center [32, 285] width 11 height 11
click at [37, 221] on div at bounding box center [31, 227] width 21 height 21
click at [33, 314] on div at bounding box center [32, 313] width 11 height 11
click at [793, 575] on img at bounding box center [796, 623] width 14 height 14
click at [33, 234] on div at bounding box center [31, 227] width 21 height 21
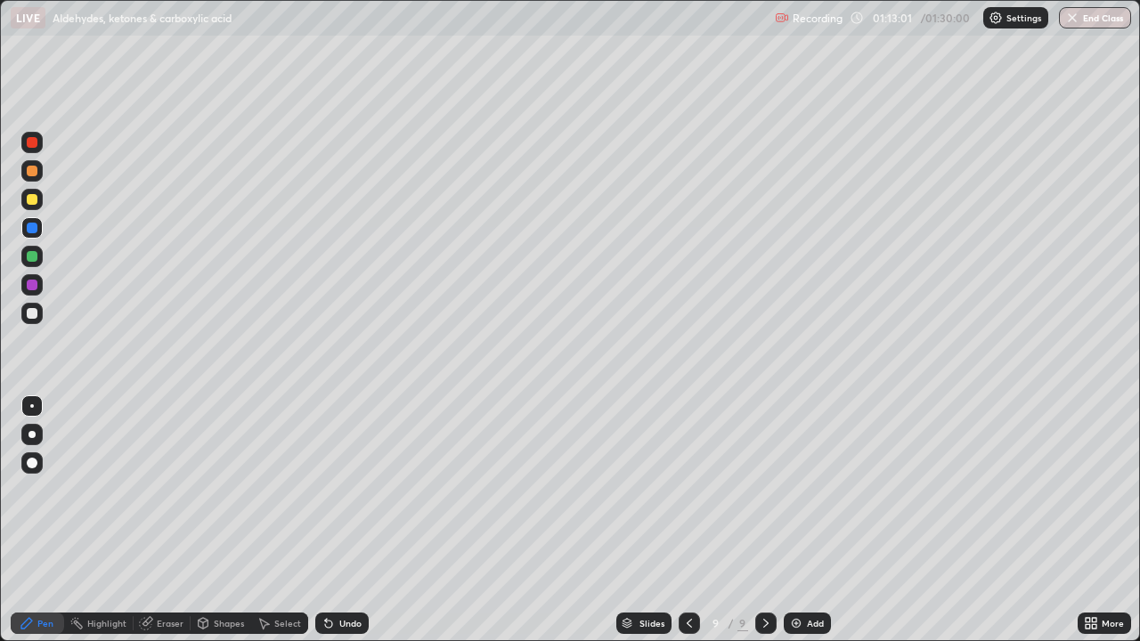
click at [35, 312] on div at bounding box center [32, 313] width 11 height 11
click at [159, 575] on div "Eraser" at bounding box center [170, 623] width 27 height 9
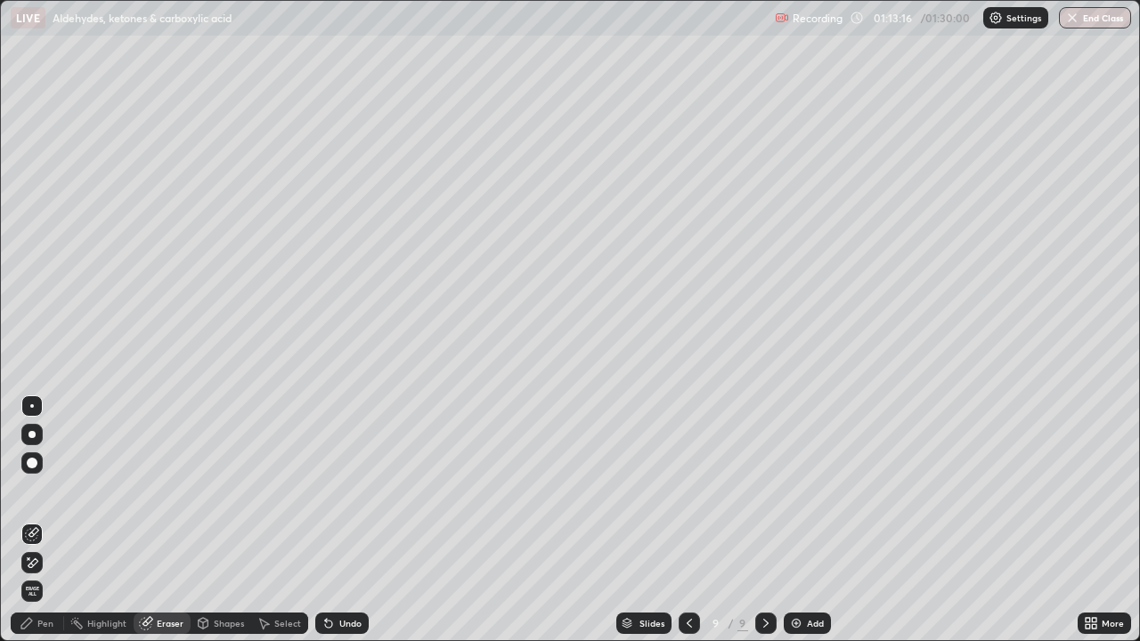
click at [149, 575] on icon at bounding box center [148, 621] width 10 height 9
click at [45, 575] on div "Pen" at bounding box center [45, 623] width 16 height 9
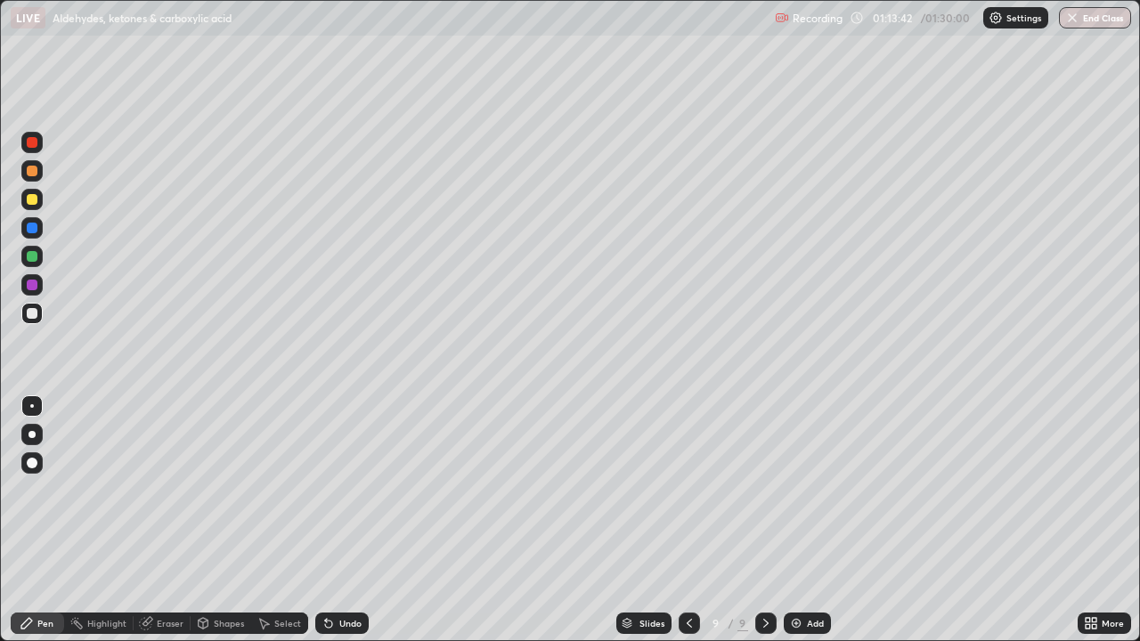
click at [42, 229] on div at bounding box center [31, 227] width 21 height 21
click at [32, 312] on div at bounding box center [32, 313] width 11 height 11
click at [33, 200] on div at bounding box center [32, 199] width 11 height 11
click at [30, 304] on div at bounding box center [31, 313] width 21 height 21
click at [679, 575] on div at bounding box center [689, 623] width 21 height 21
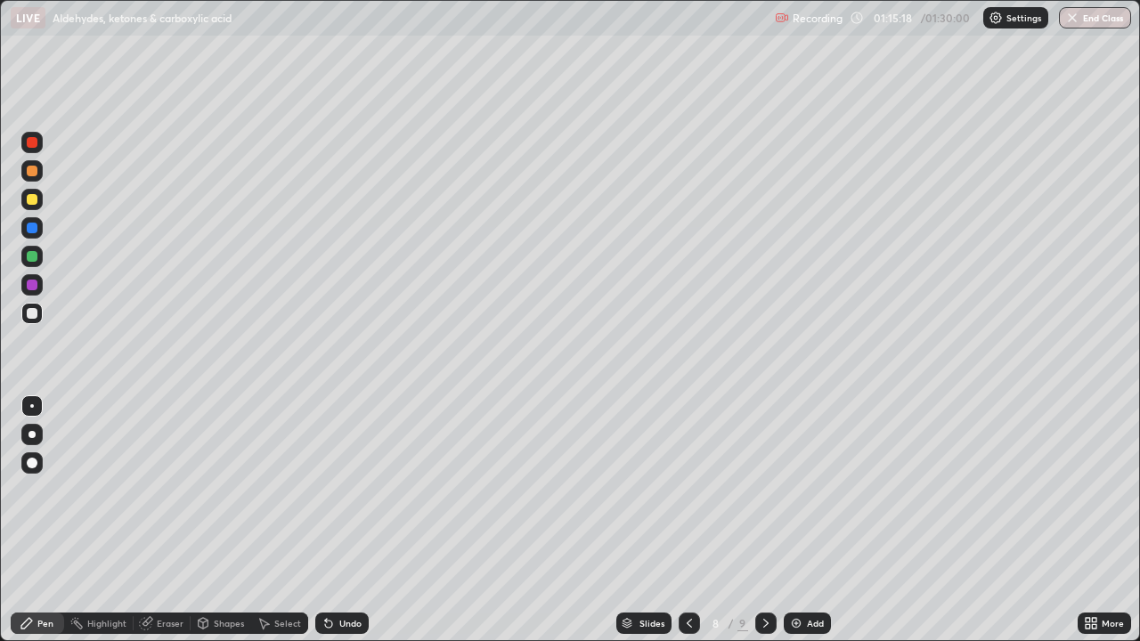
click at [35, 194] on div at bounding box center [32, 199] width 11 height 11
click at [762, 575] on icon at bounding box center [766, 623] width 14 height 14
click at [806, 575] on div "Add" at bounding box center [807, 623] width 47 height 21
click at [34, 314] on div at bounding box center [32, 313] width 11 height 11
click at [35, 289] on div at bounding box center [32, 285] width 11 height 11
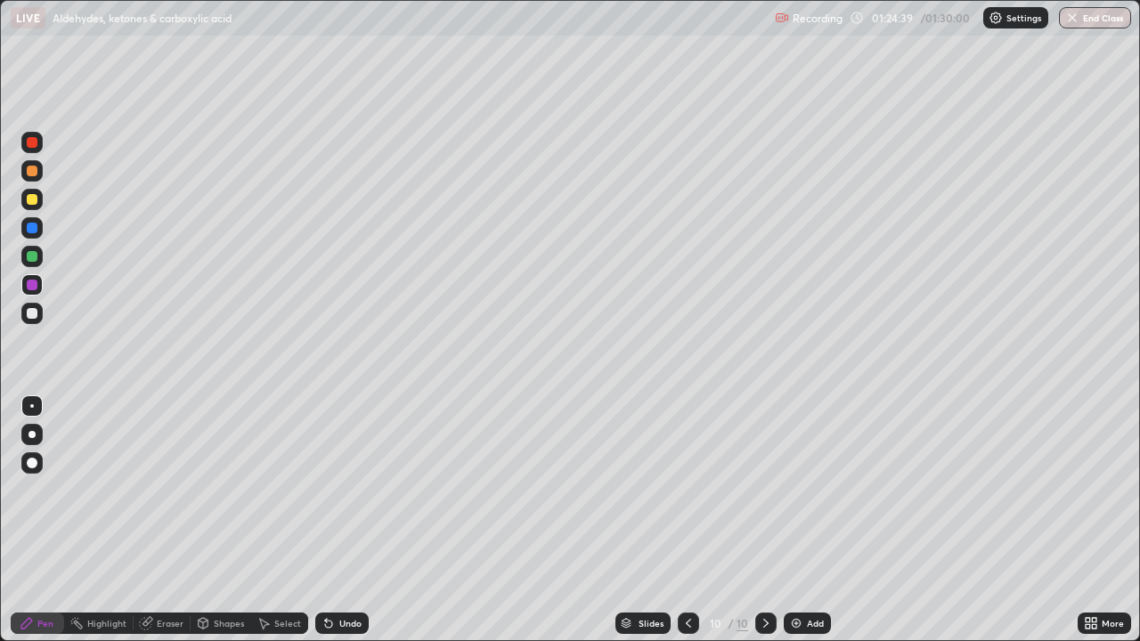
click at [34, 315] on div at bounding box center [32, 313] width 11 height 11
click at [35, 200] on div at bounding box center [32, 199] width 11 height 11
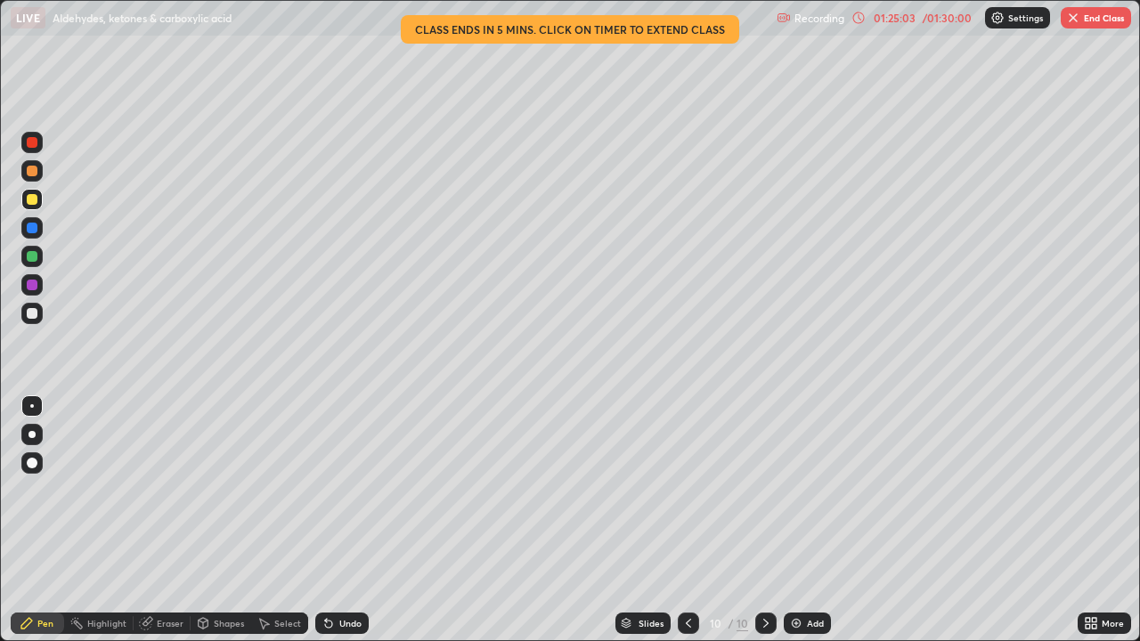
click at [32, 314] on div at bounding box center [32, 313] width 11 height 11
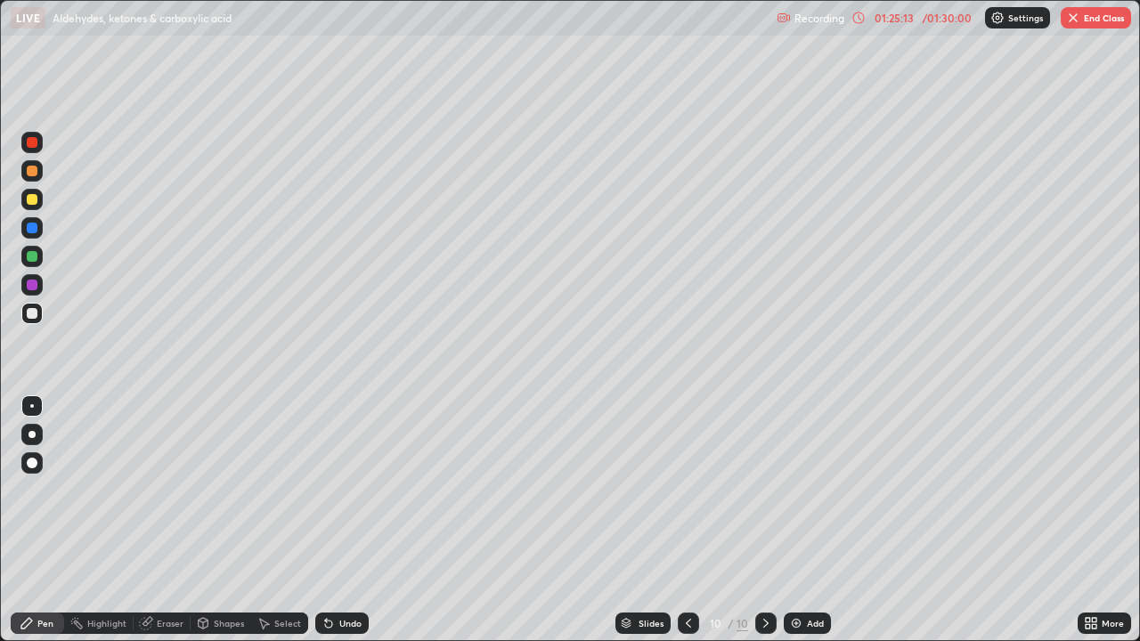
click at [327, 575] on icon at bounding box center [328, 624] width 7 height 7
click at [333, 575] on div "Undo" at bounding box center [341, 623] width 53 height 21
click at [158, 575] on div "Eraser" at bounding box center [170, 623] width 27 height 9
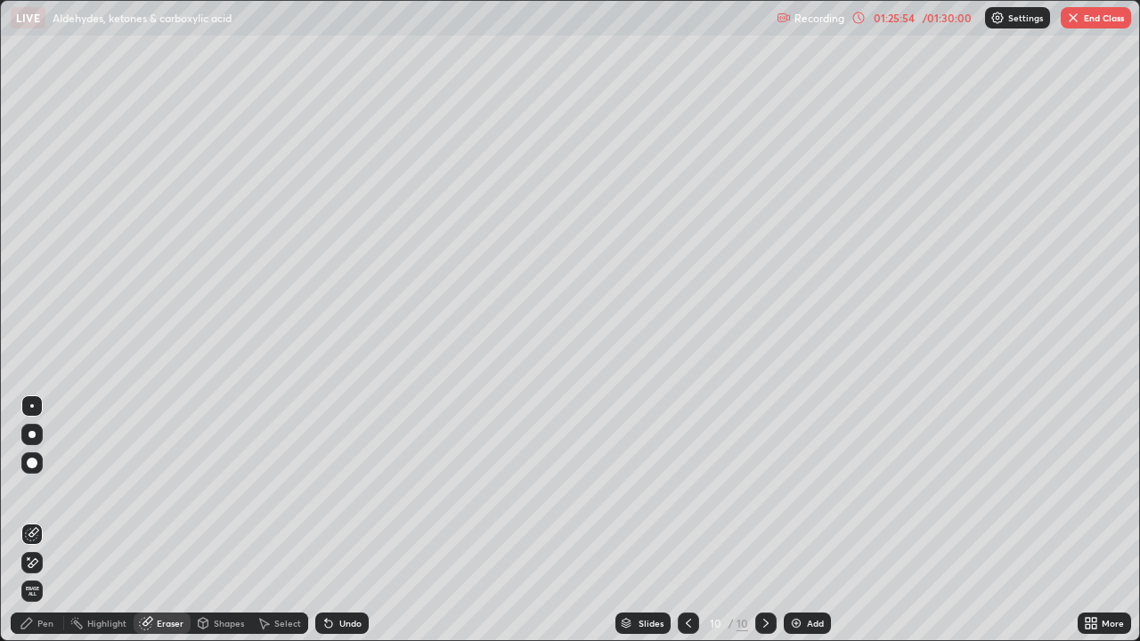
click at [37, 575] on div "Pen" at bounding box center [37, 623] width 53 height 21
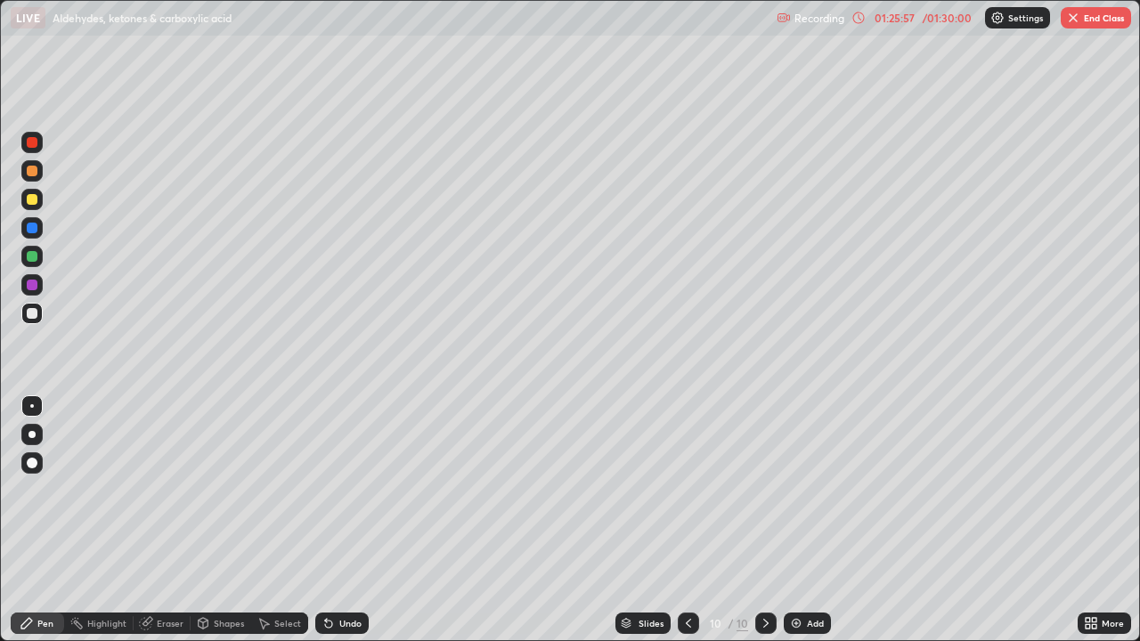
click at [35, 229] on div at bounding box center [32, 228] width 11 height 11
click at [159, 575] on div "Eraser" at bounding box center [170, 623] width 27 height 9
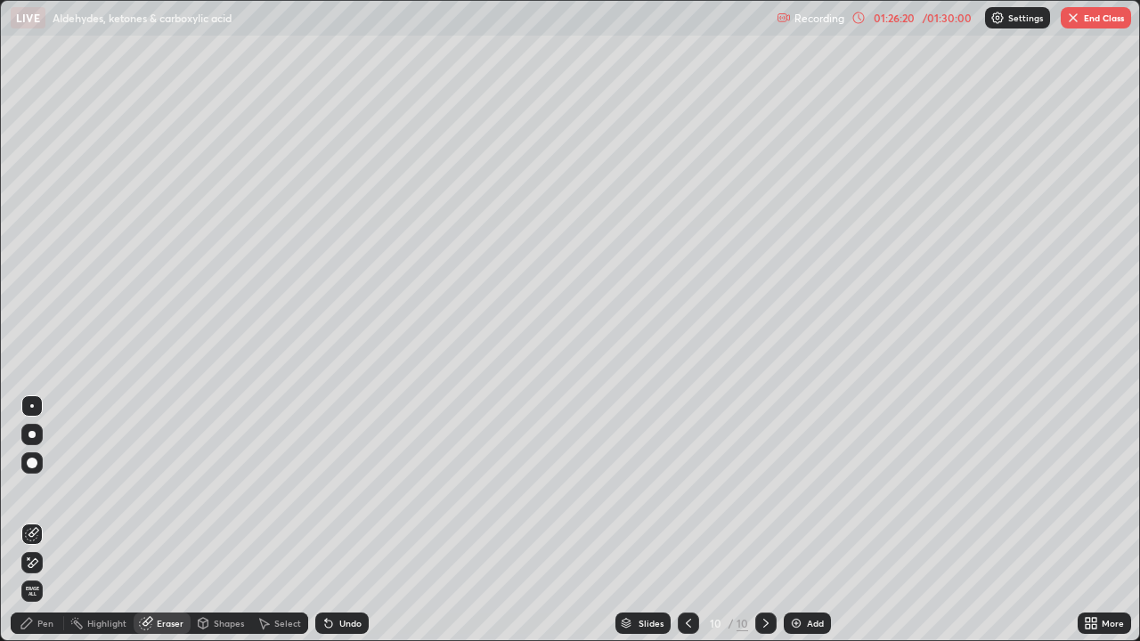
click at [45, 575] on div "Pen" at bounding box center [45, 623] width 16 height 9
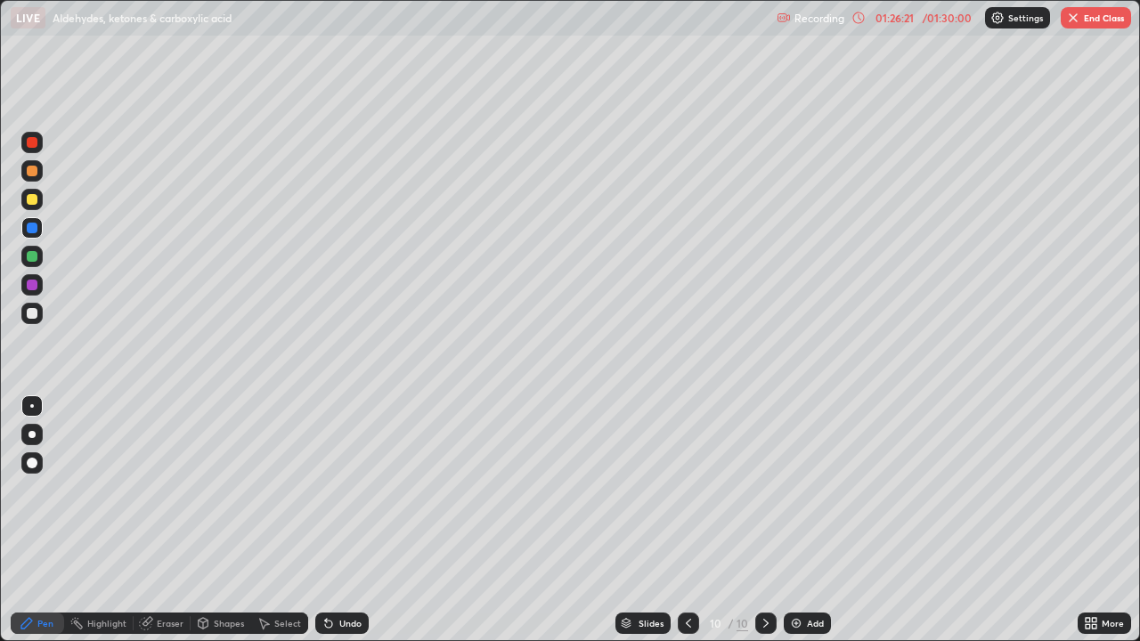
click at [32, 314] on div at bounding box center [32, 313] width 11 height 11
click at [33, 231] on div at bounding box center [32, 228] width 11 height 11
click at [32, 315] on div at bounding box center [32, 313] width 11 height 11
click at [167, 575] on div "Eraser" at bounding box center [170, 623] width 27 height 9
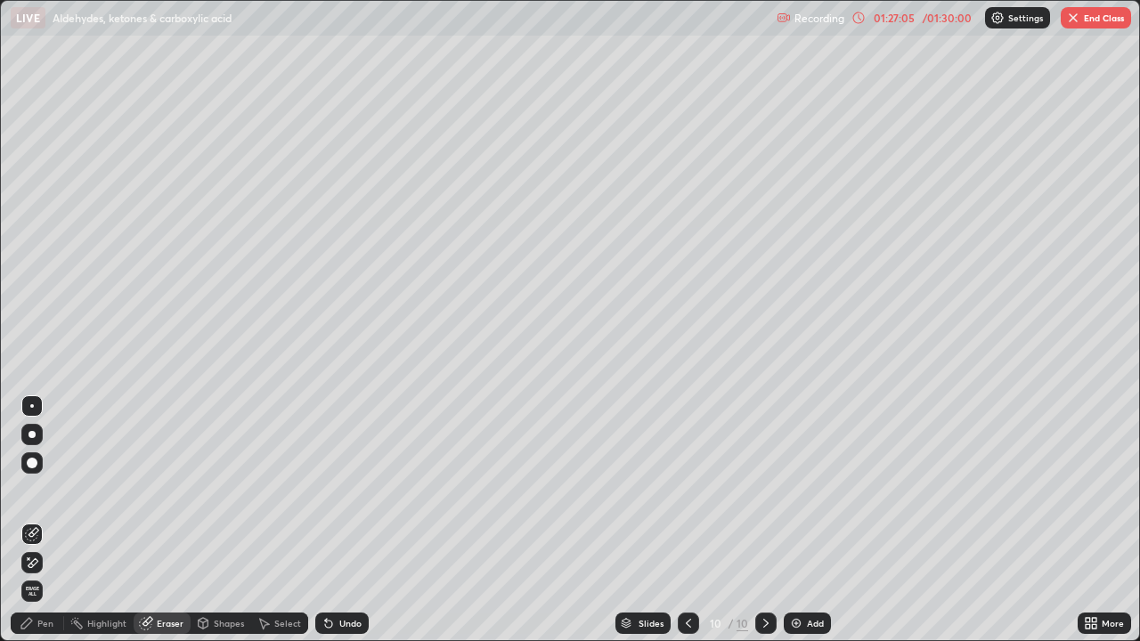
click at [45, 575] on div "Pen" at bounding box center [45, 623] width 16 height 9
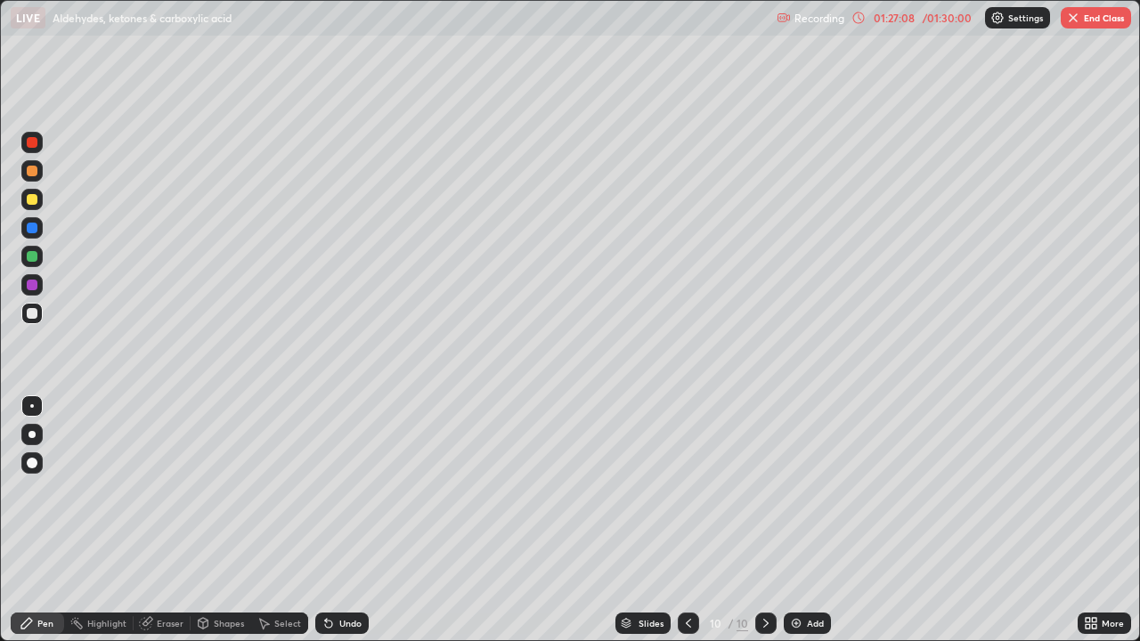
click at [155, 575] on div "Eraser" at bounding box center [162, 623] width 57 height 21
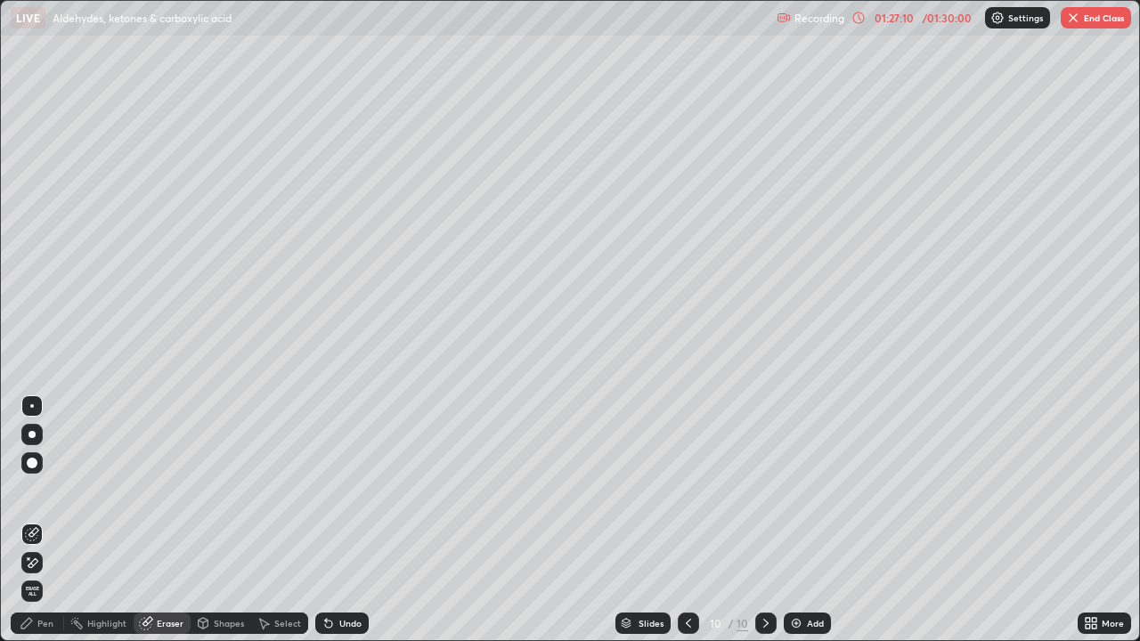
click at [44, 575] on div "Pen" at bounding box center [45, 623] width 16 height 9
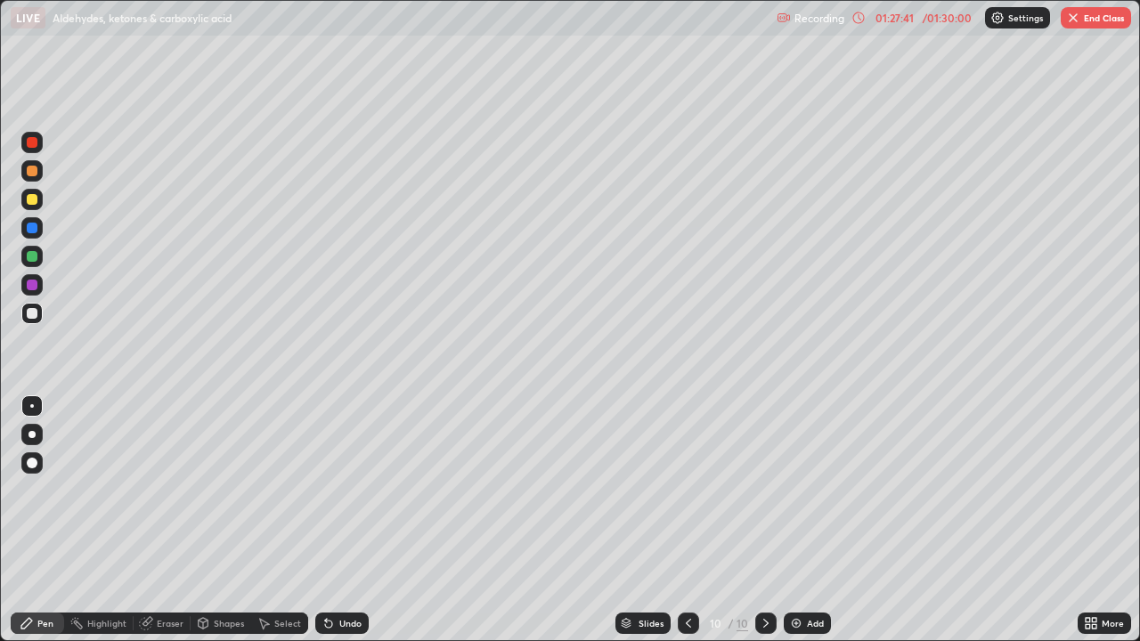
click at [159, 575] on div "Eraser" at bounding box center [170, 623] width 27 height 9
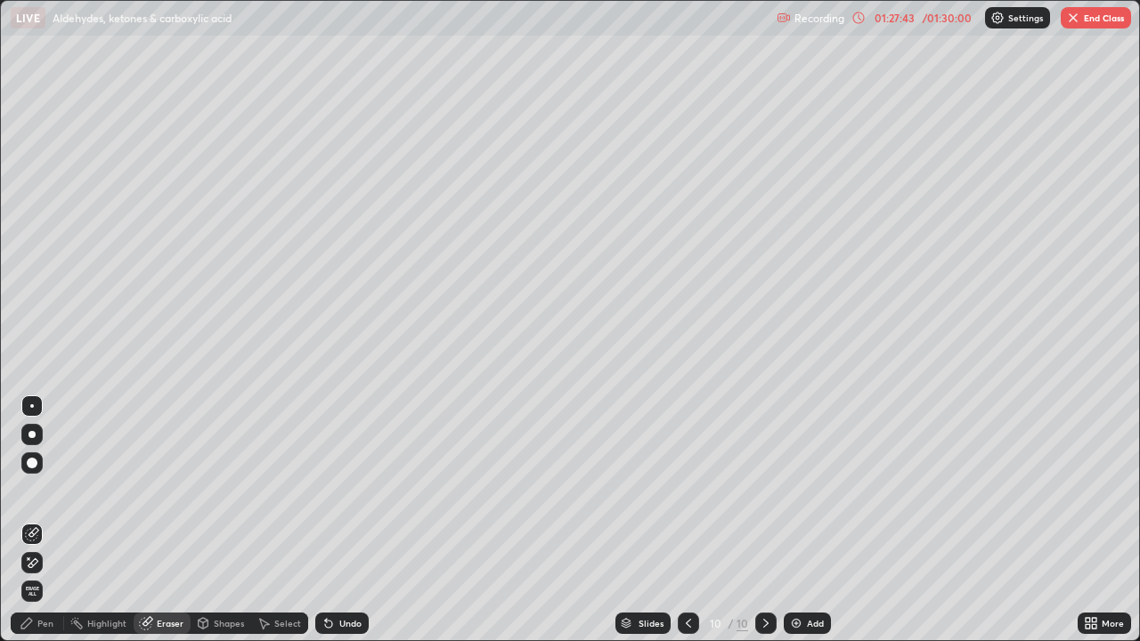
click at [44, 575] on div "Pen" at bounding box center [45, 623] width 16 height 9
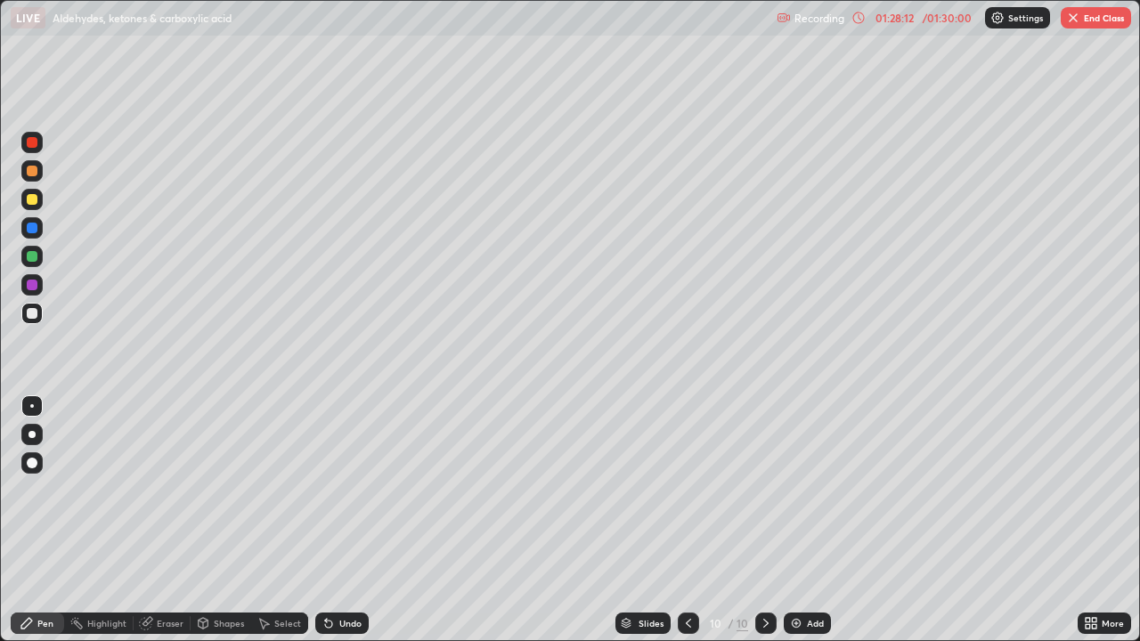
click at [174, 575] on div "Eraser" at bounding box center [170, 623] width 27 height 9
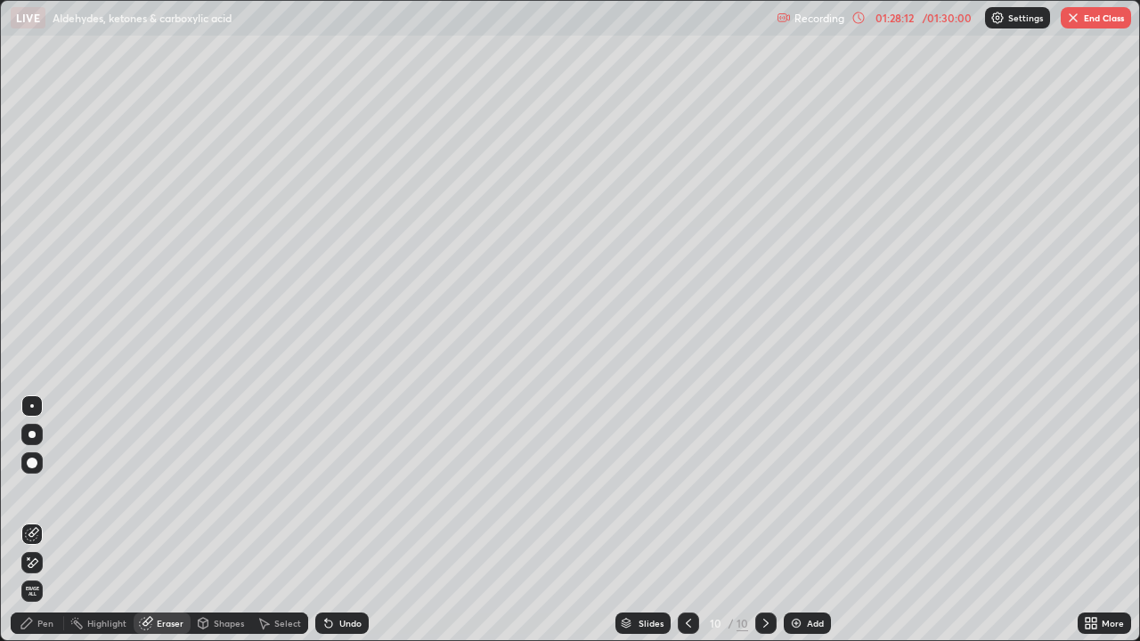
click at [333, 575] on icon at bounding box center [329, 623] width 14 height 14
click at [34, 575] on div "Pen" at bounding box center [37, 623] width 53 height 21
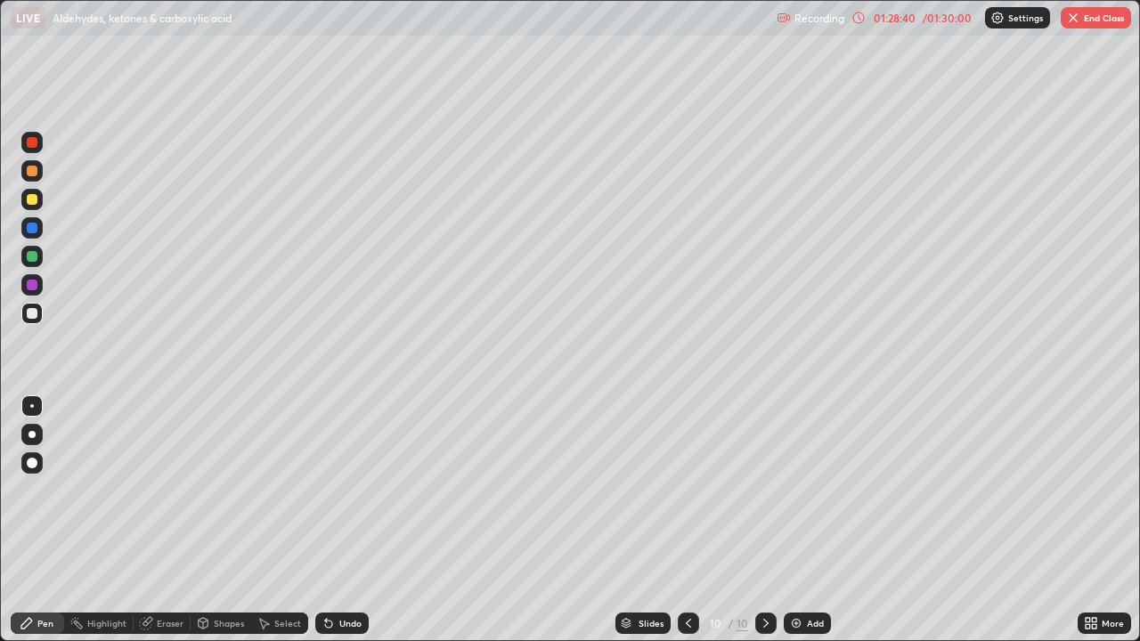
click at [30, 259] on div at bounding box center [32, 256] width 11 height 11
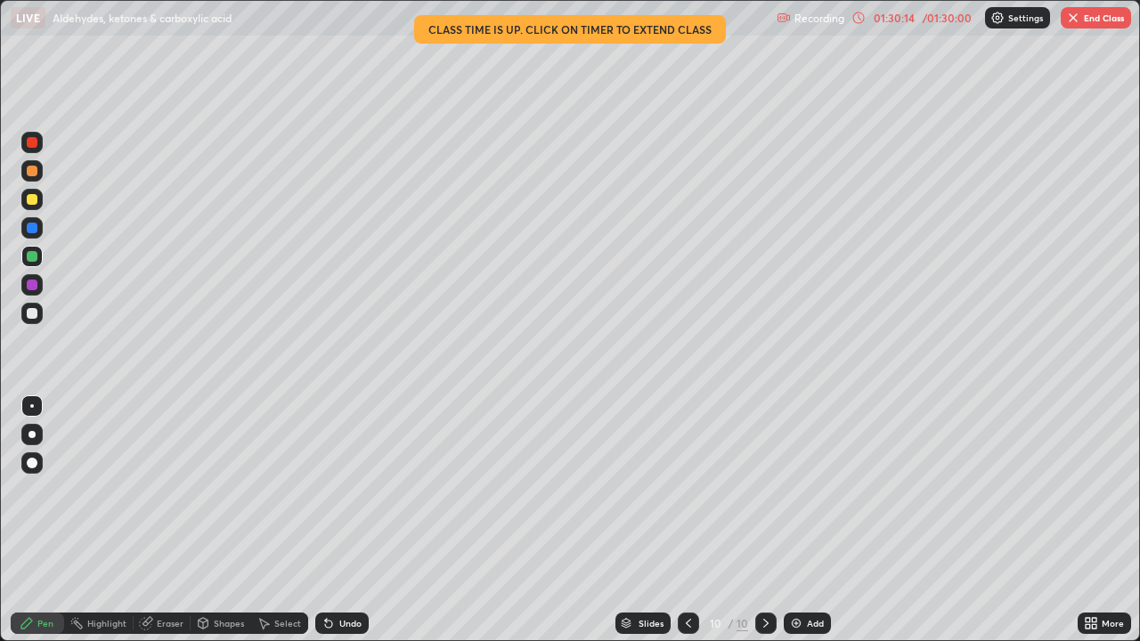
click at [36, 312] on div at bounding box center [32, 313] width 11 height 11
click at [325, 575] on icon at bounding box center [326, 620] width 2 height 2
click at [169, 575] on div "Eraser" at bounding box center [162, 623] width 57 height 21
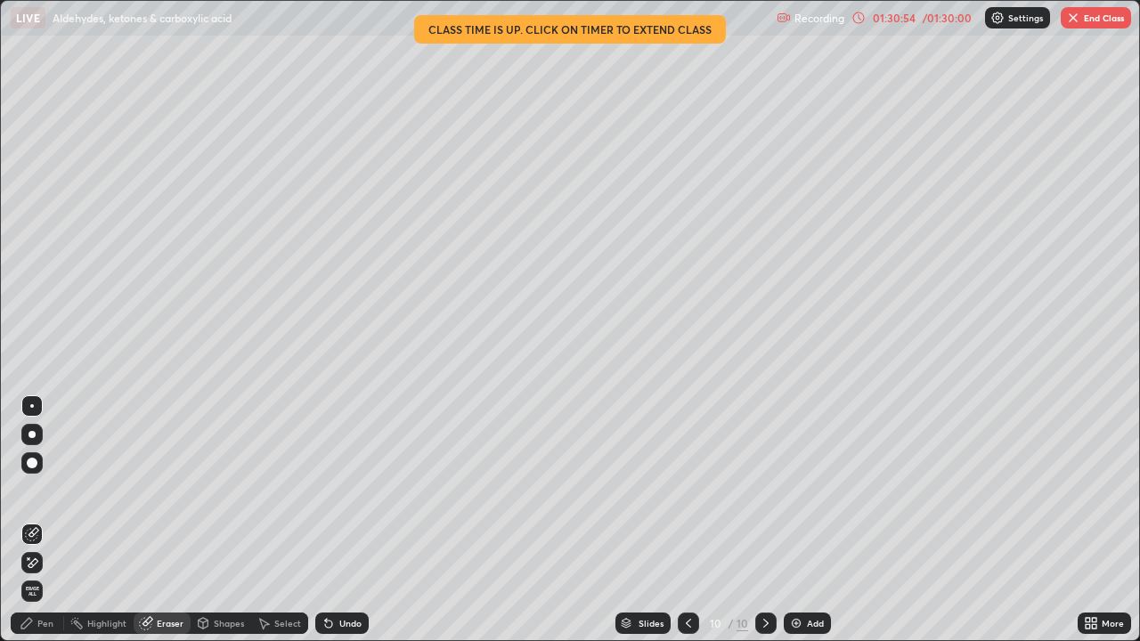
click at [43, 575] on div "Pen" at bounding box center [37, 623] width 53 height 21
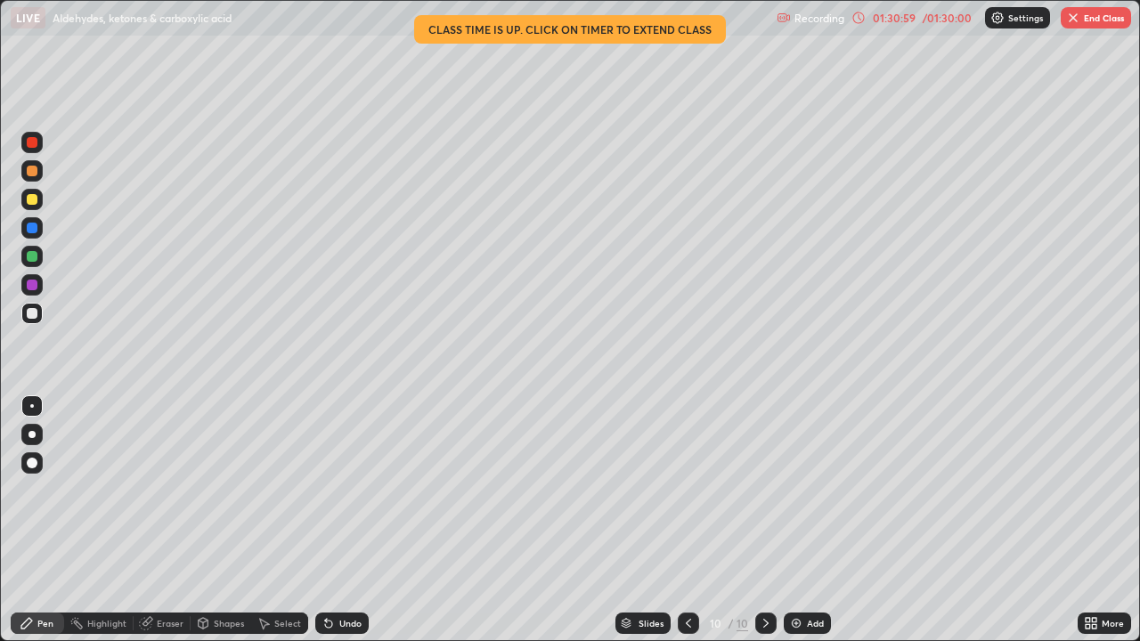
click at [33, 285] on div at bounding box center [32, 285] width 11 height 11
click at [40, 316] on div at bounding box center [31, 313] width 21 height 21
click at [33, 229] on div at bounding box center [32, 228] width 11 height 11
click at [33, 314] on div at bounding box center [32, 313] width 11 height 11
click at [29, 283] on div at bounding box center [32, 285] width 11 height 11
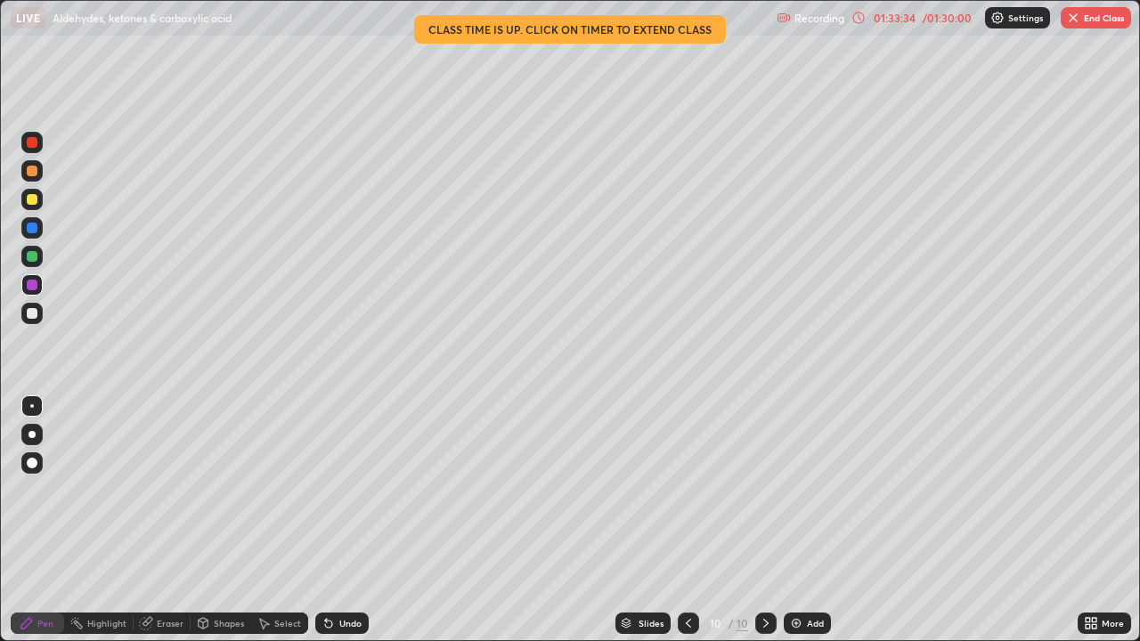
click at [280, 575] on div "Select" at bounding box center [279, 623] width 57 height 21
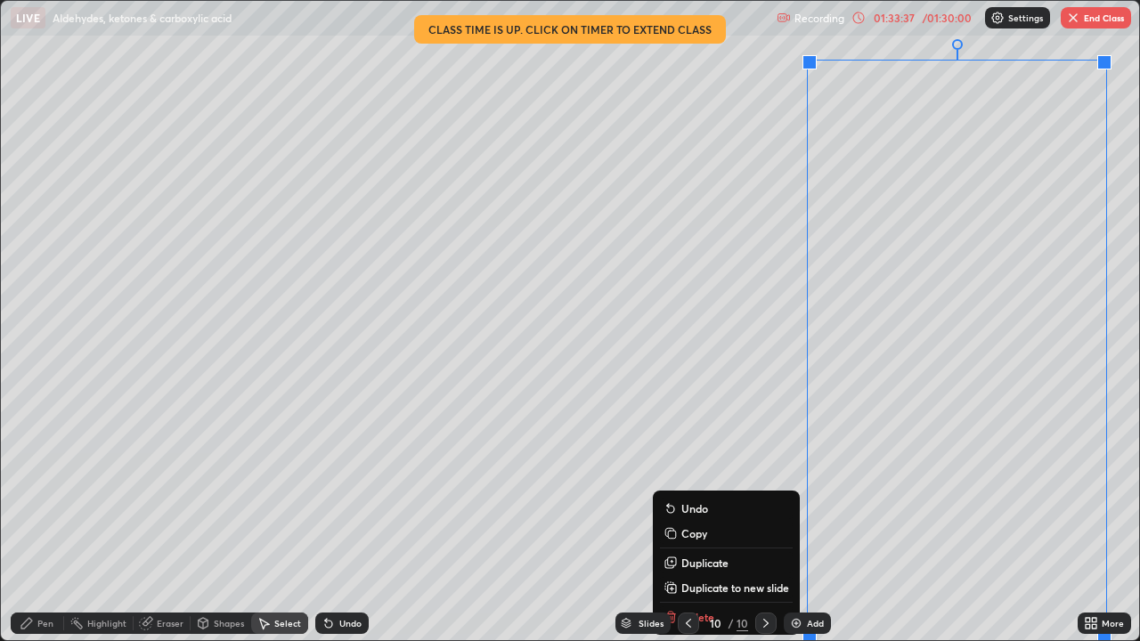
click at [727, 575] on p "Duplicate to new slide" at bounding box center [735, 588] width 108 height 14
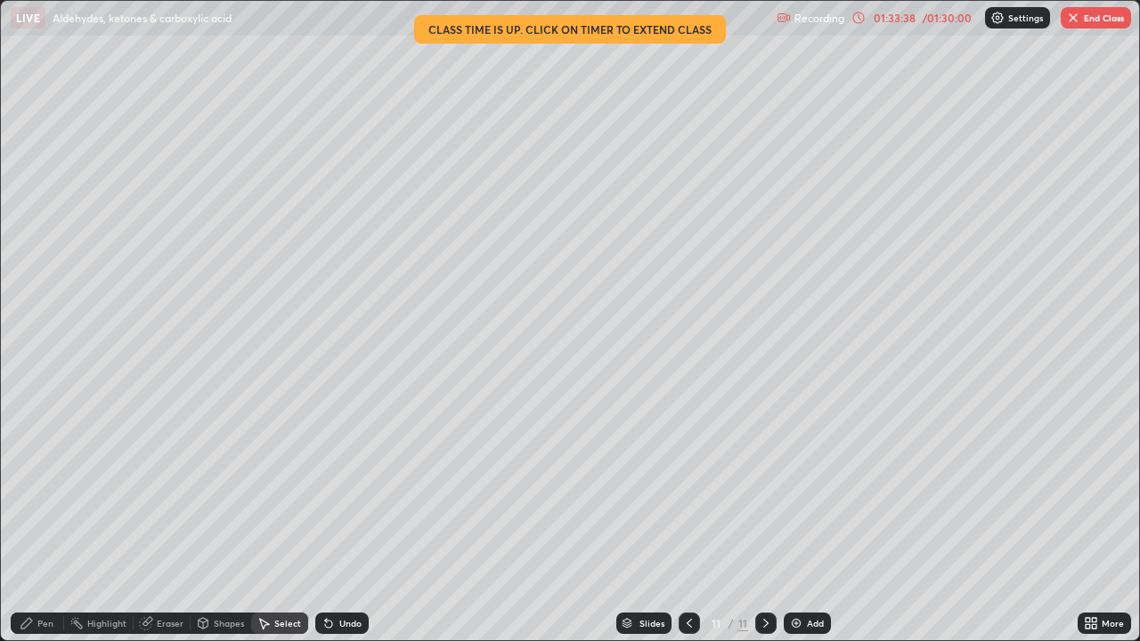
click at [952, 13] on div "/ 01:30:00" at bounding box center [946, 17] width 55 height 11
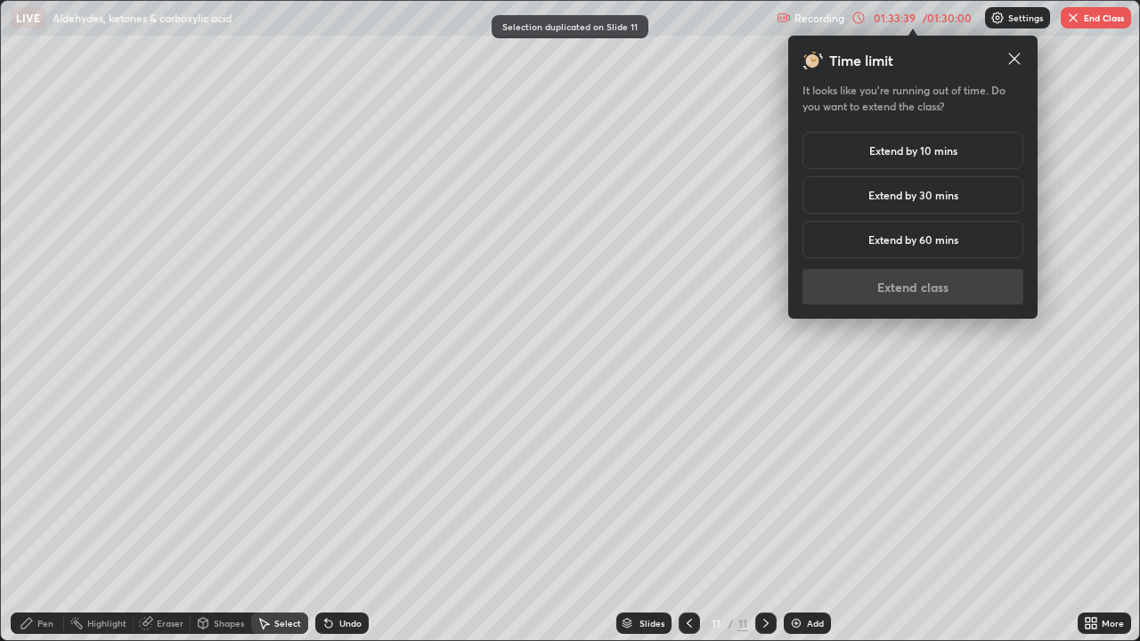
click at [934, 154] on h5 "Extend by 10 mins" at bounding box center [913, 151] width 88 height 16
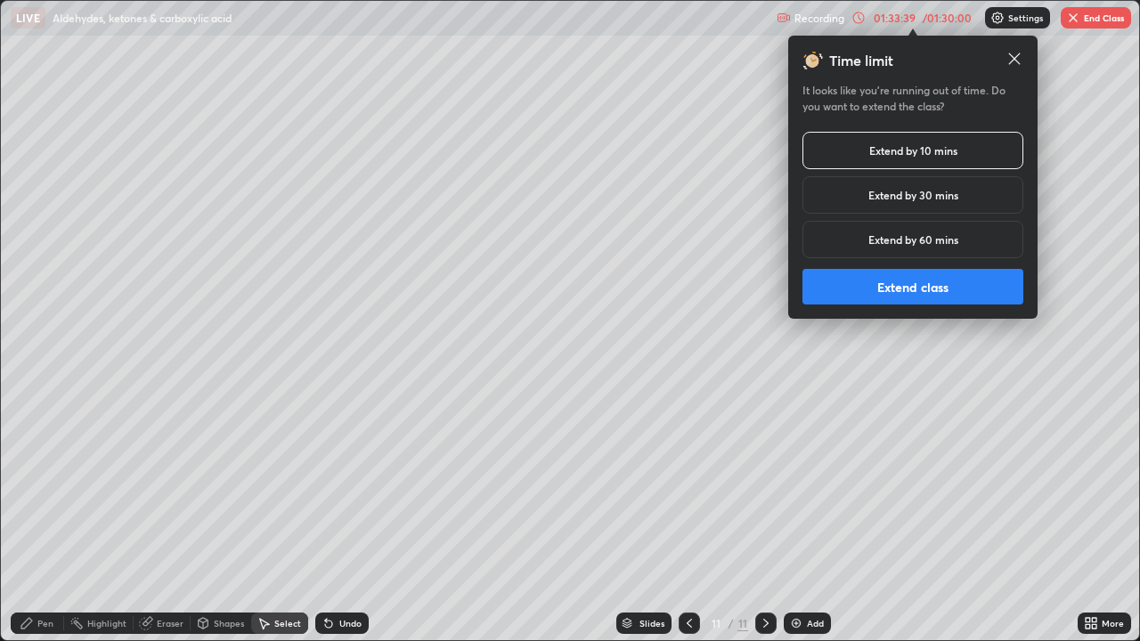
click at [892, 287] on button "Extend class" at bounding box center [913, 287] width 221 height 36
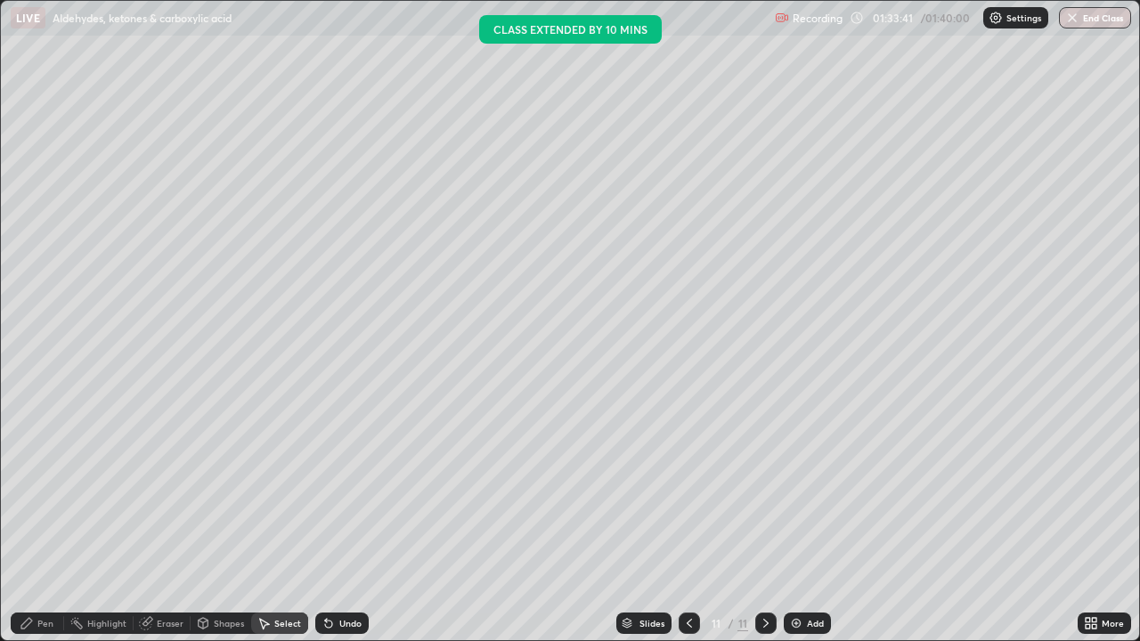
click at [47, 575] on div "Pen" at bounding box center [45, 623] width 16 height 9
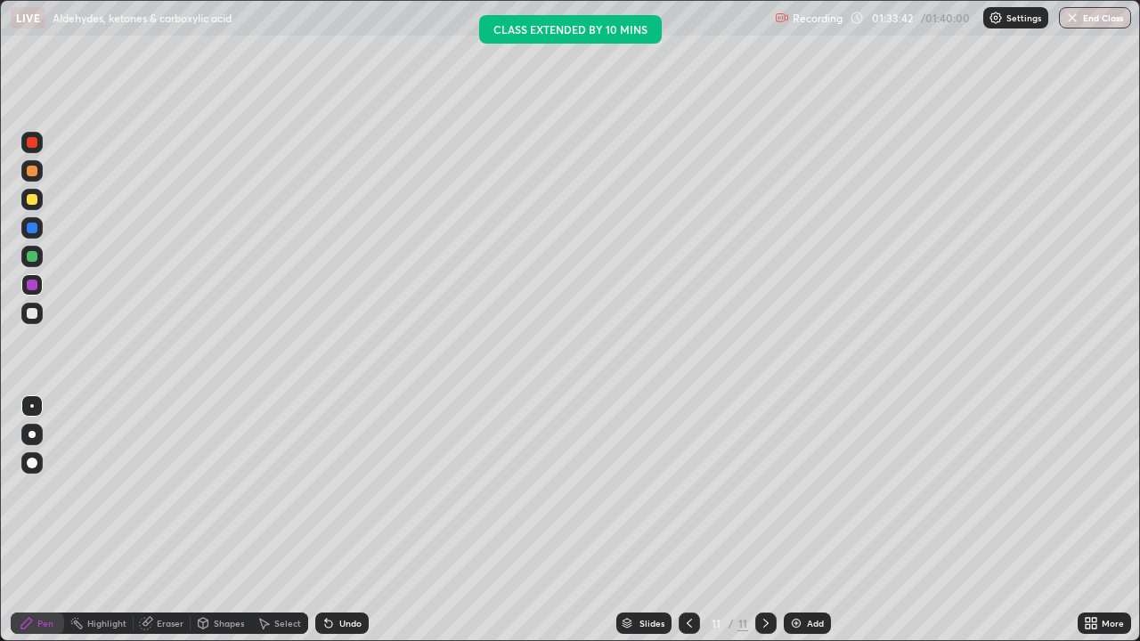
click at [32, 202] on div at bounding box center [32, 199] width 11 height 11
click at [37, 311] on div at bounding box center [32, 313] width 11 height 11
click at [339, 575] on div "Undo" at bounding box center [350, 623] width 22 height 9
click at [33, 285] on div at bounding box center [32, 285] width 11 height 11
click at [163, 575] on div "Eraser" at bounding box center [170, 623] width 27 height 9
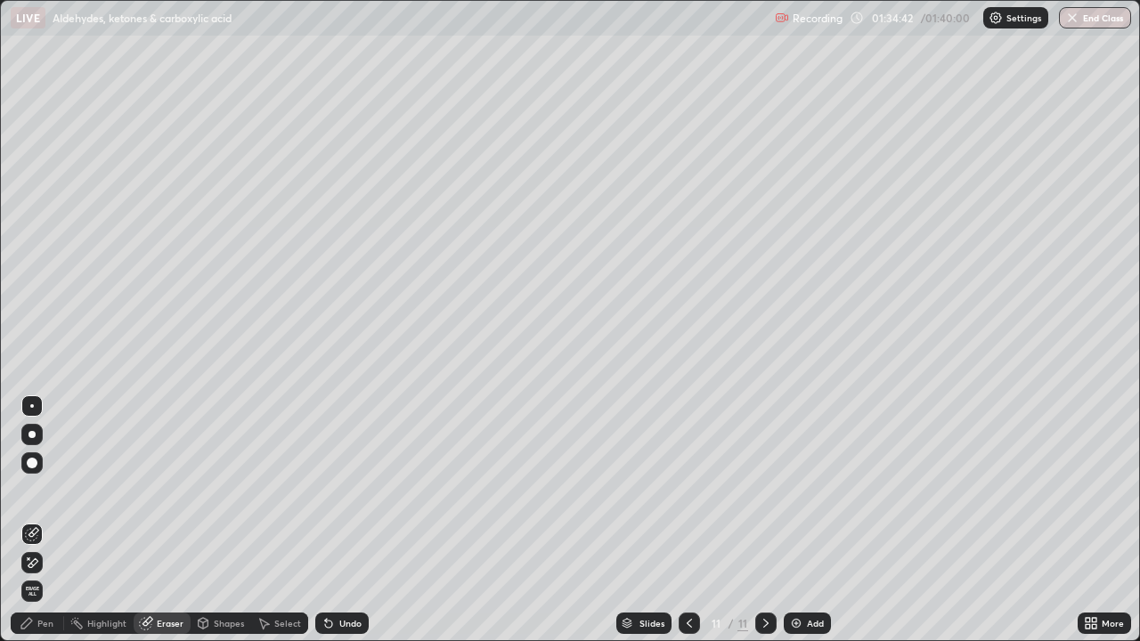
click at [34, 575] on icon at bounding box center [27, 623] width 14 height 14
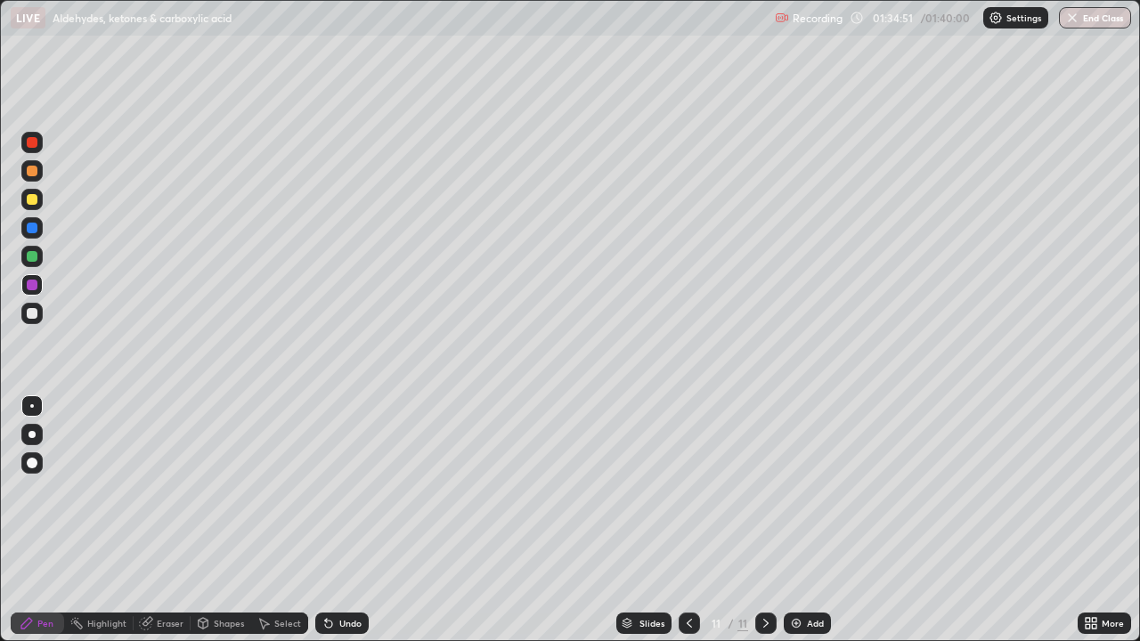
click at [37, 316] on div at bounding box center [32, 313] width 11 height 11
click at [162, 575] on div "Eraser" at bounding box center [170, 623] width 27 height 9
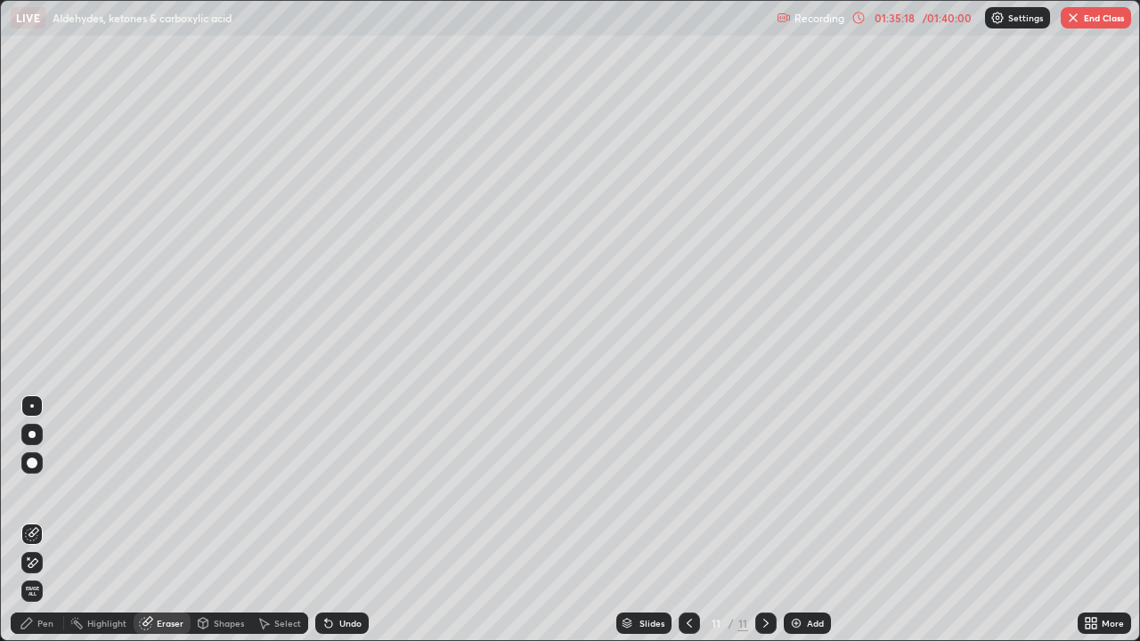
click at [39, 575] on div "Pen" at bounding box center [37, 623] width 53 height 21
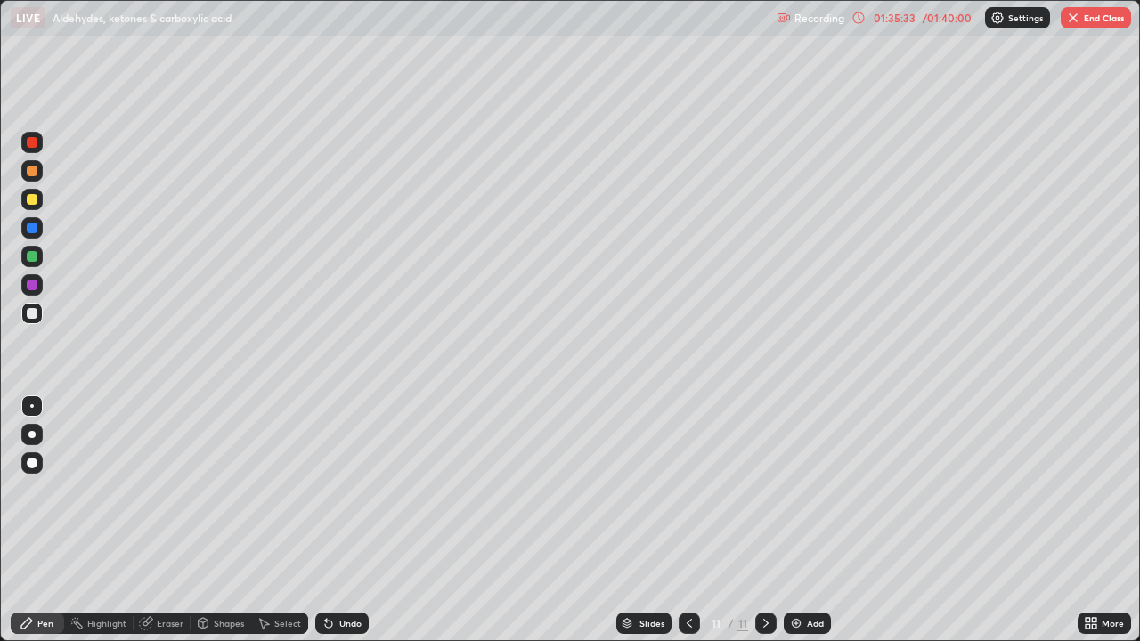
click at [41, 230] on div at bounding box center [31, 227] width 21 height 21
click at [30, 255] on div at bounding box center [32, 256] width 11 height 11
click at [279, 575] on div "Select" at bounding box center [287, 623] width 27 height 9
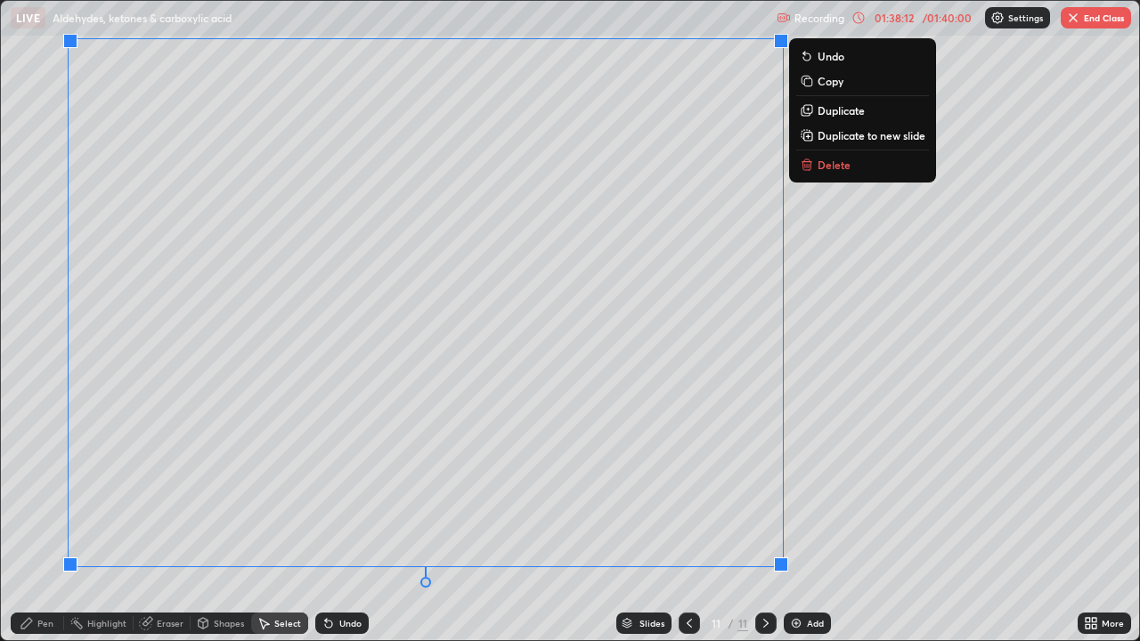
click at [873, 140] on p "Duplicate to new slide" at bounding box center [872, 135] width 108 height 14
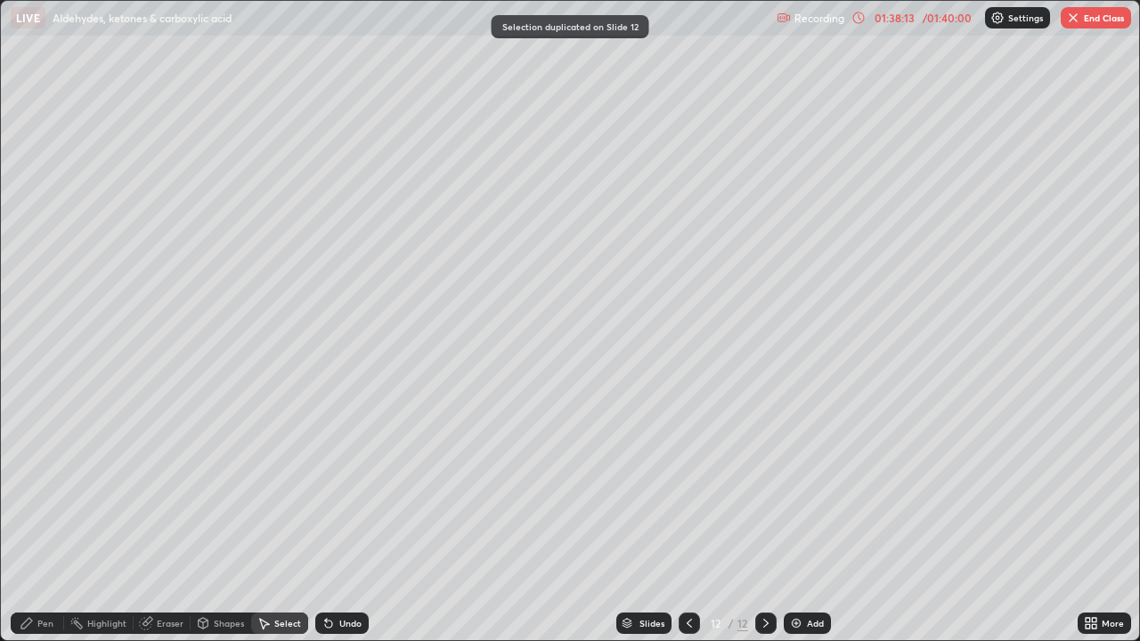
click at [53, 575] on div "Pen" at bounding box center [45, 623] width 16 height 9
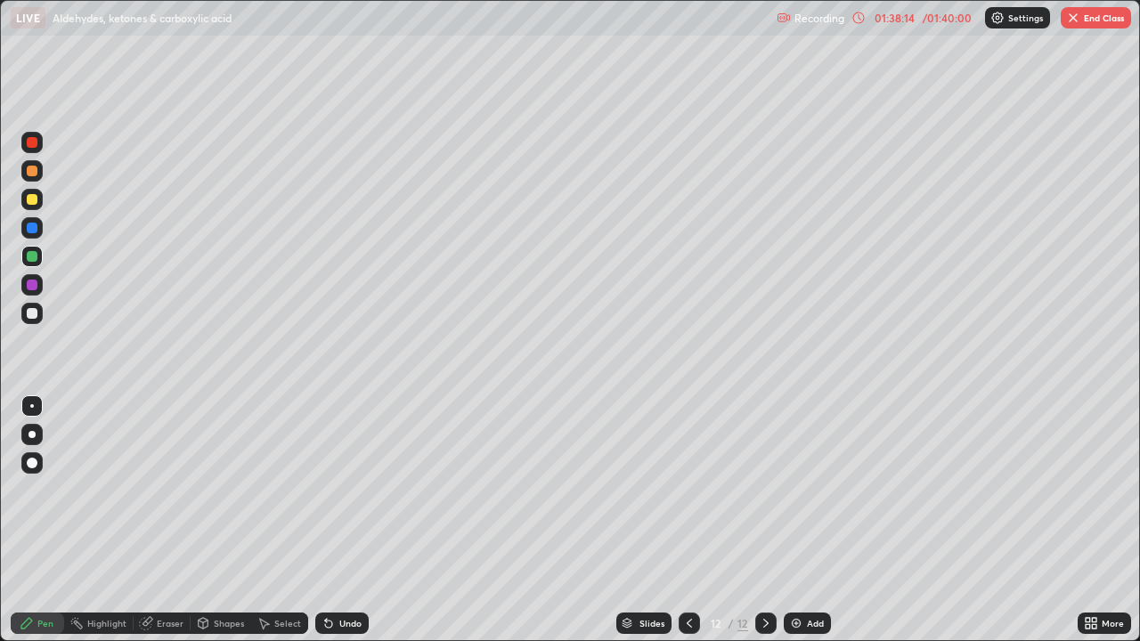
click at [36, 312] on div at bounding box center [32, 313] width 11 height 11
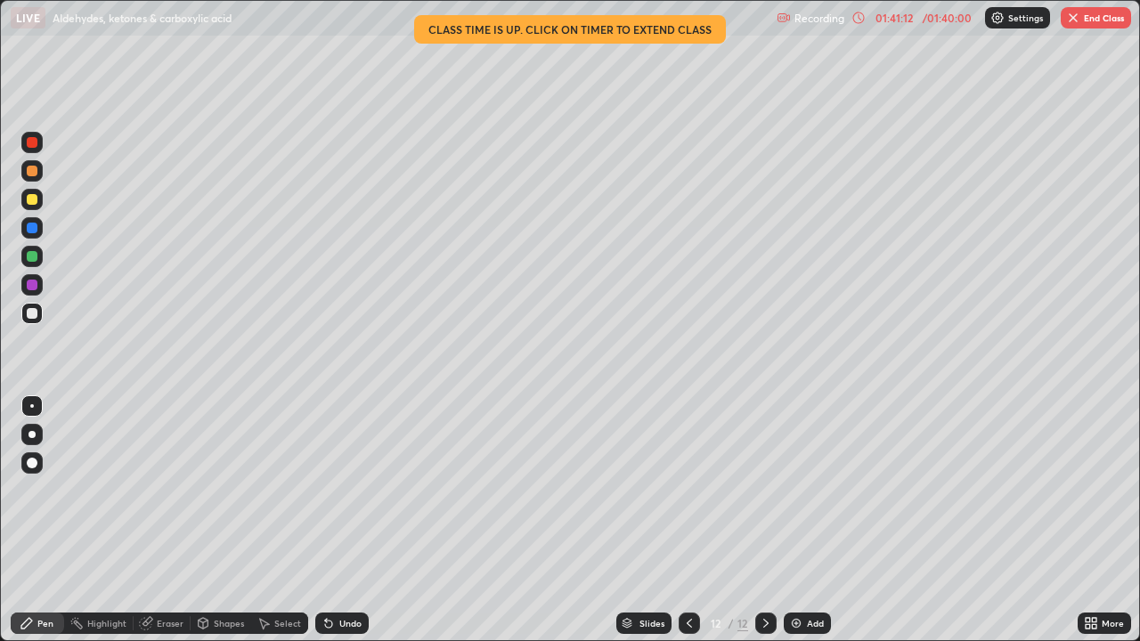
click at [33, 235] on div at bounding box center [31, 227] width 21 height 21
click at [925, 21] on div "/ 01:40:00" at bounding box center [946, 17] width 55 height 11
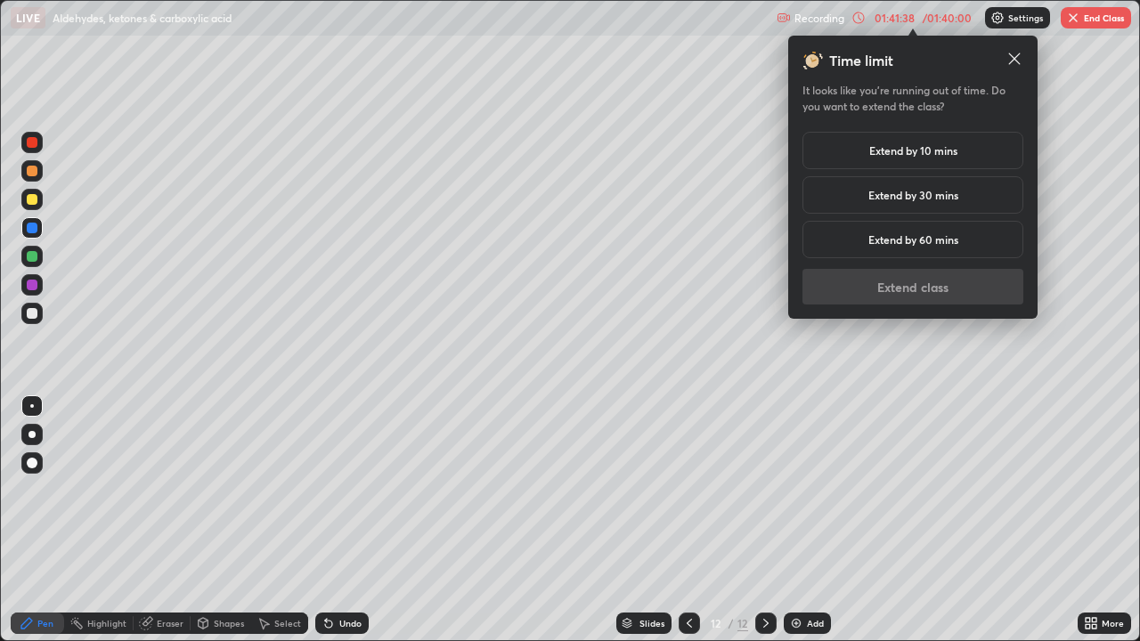
click at [920, 152] on h5 "Extend by 10 mins" at bounding box center [913, 151] width 88 height 16
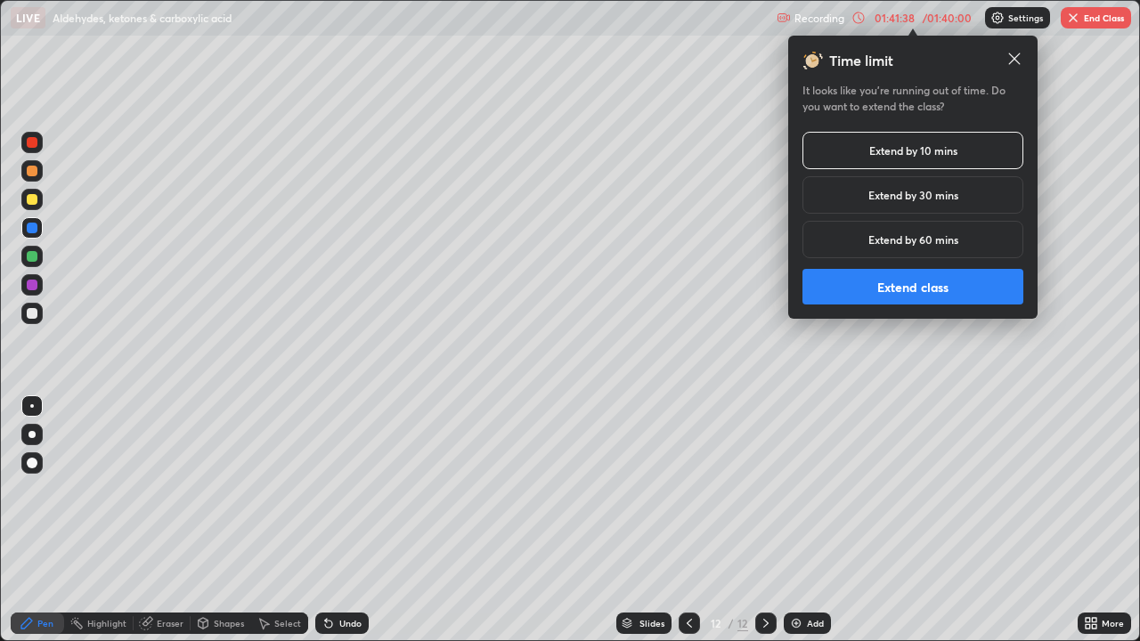
click at [909, 287] on button "Extend class" at bounding box center [913, 287] width 221 height 36
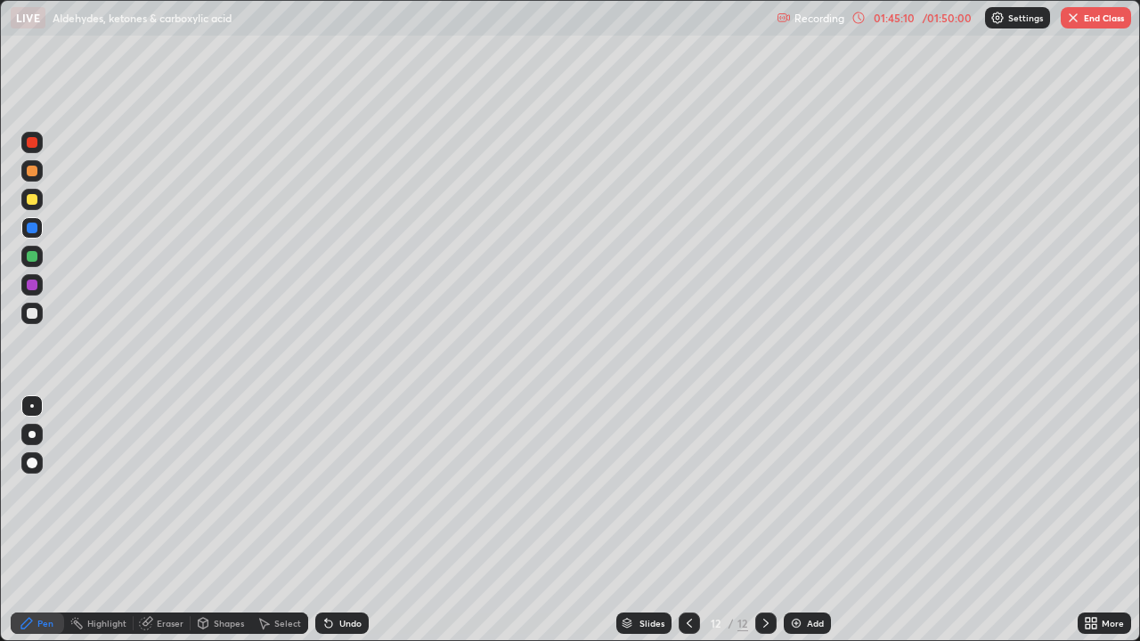
click at [1088, 9] on button "End Class" at bounding box center [1096, 17] width 70 height 21
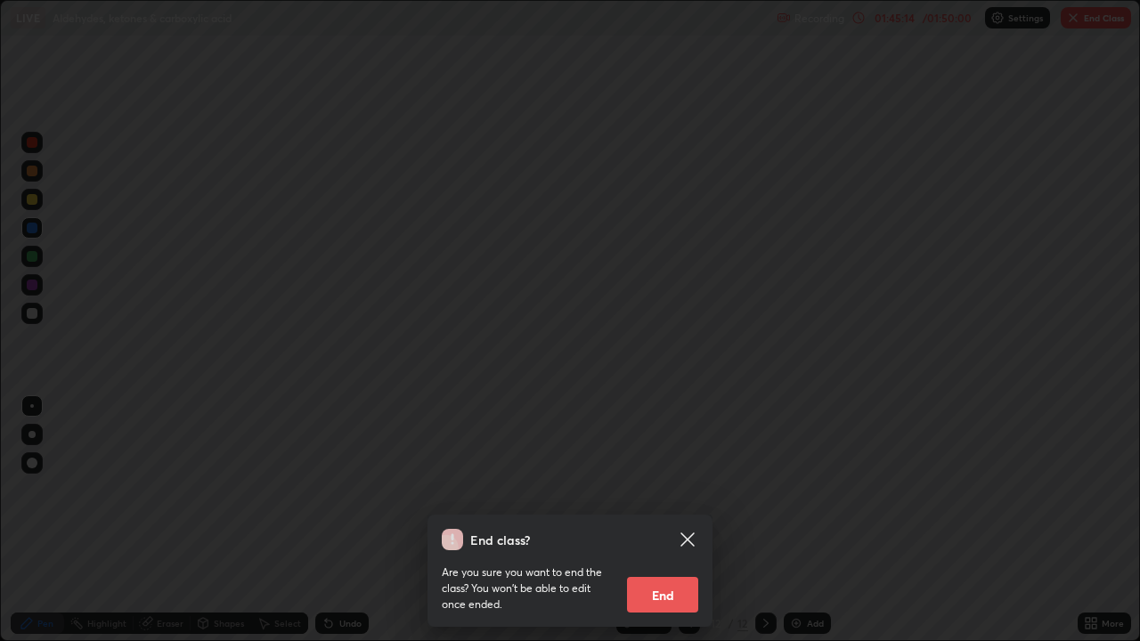
click at [654, 575] on button "End" at bounding box center [662, 595] width 71 height 36
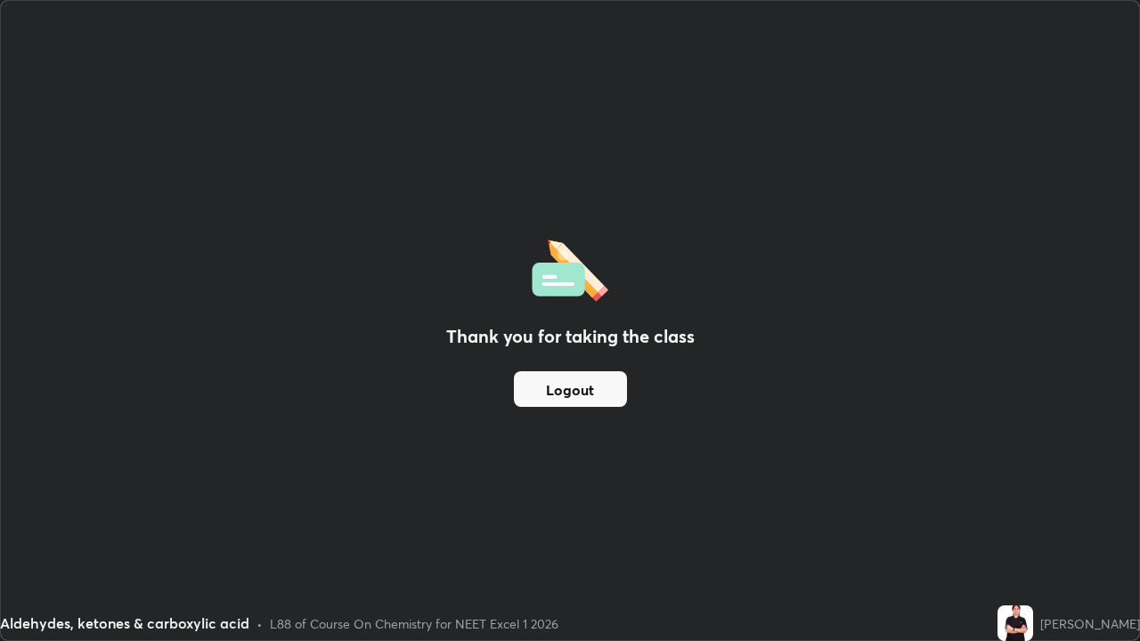
click at [576, 395] on button "Logout" at bounding box center [570, 389] width 113 height 36
click at [560, 398] on button "Logout" at bounding box center [570, 389] width 113 height 36
